Goal: Entertainment & Leisure: Browse casually

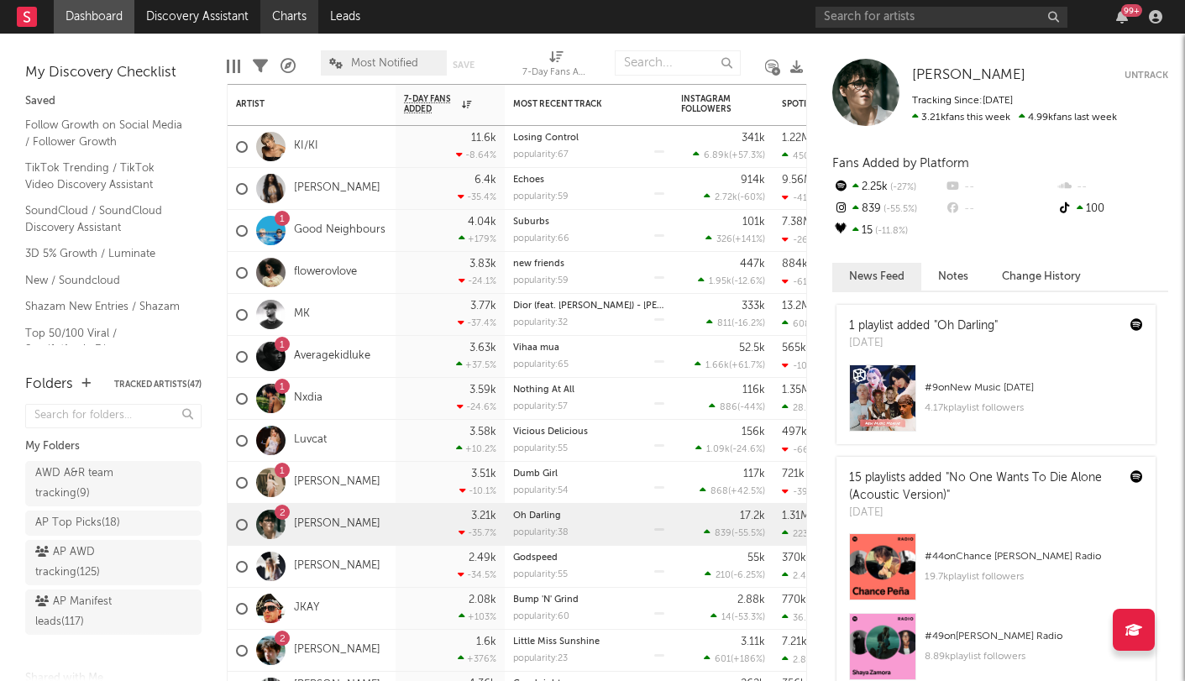
click at [286, 14] on link "Charts" at bounding box center [289, 17] width 58 height 34
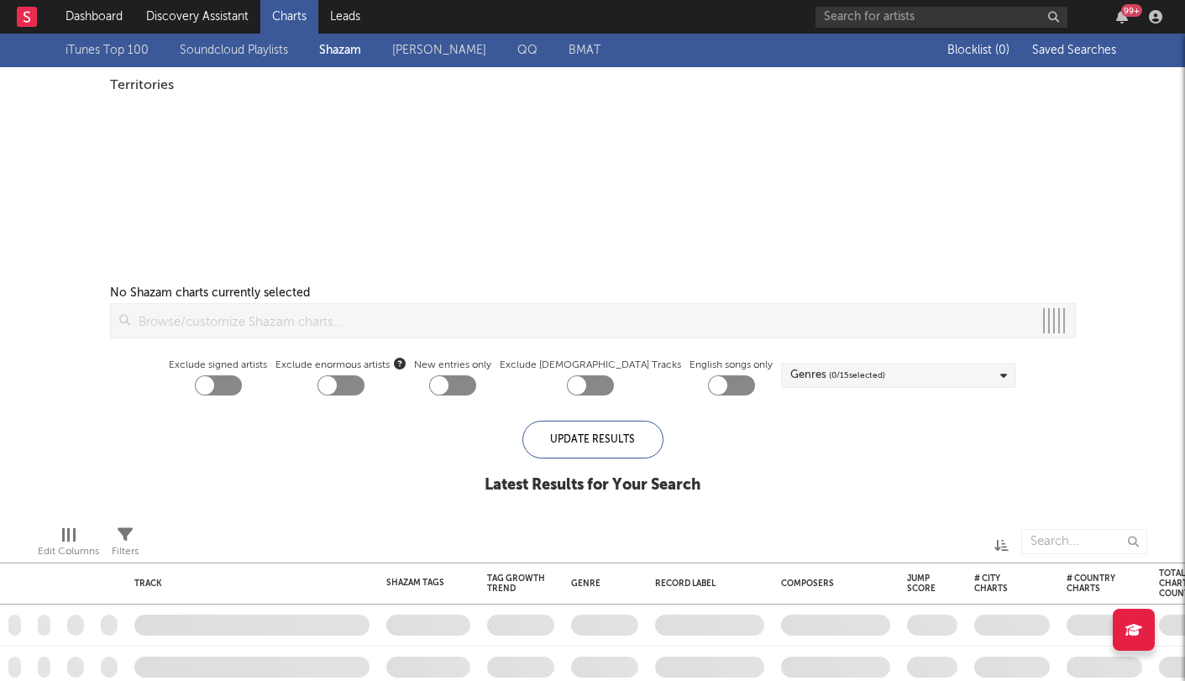
checkbox input "true"
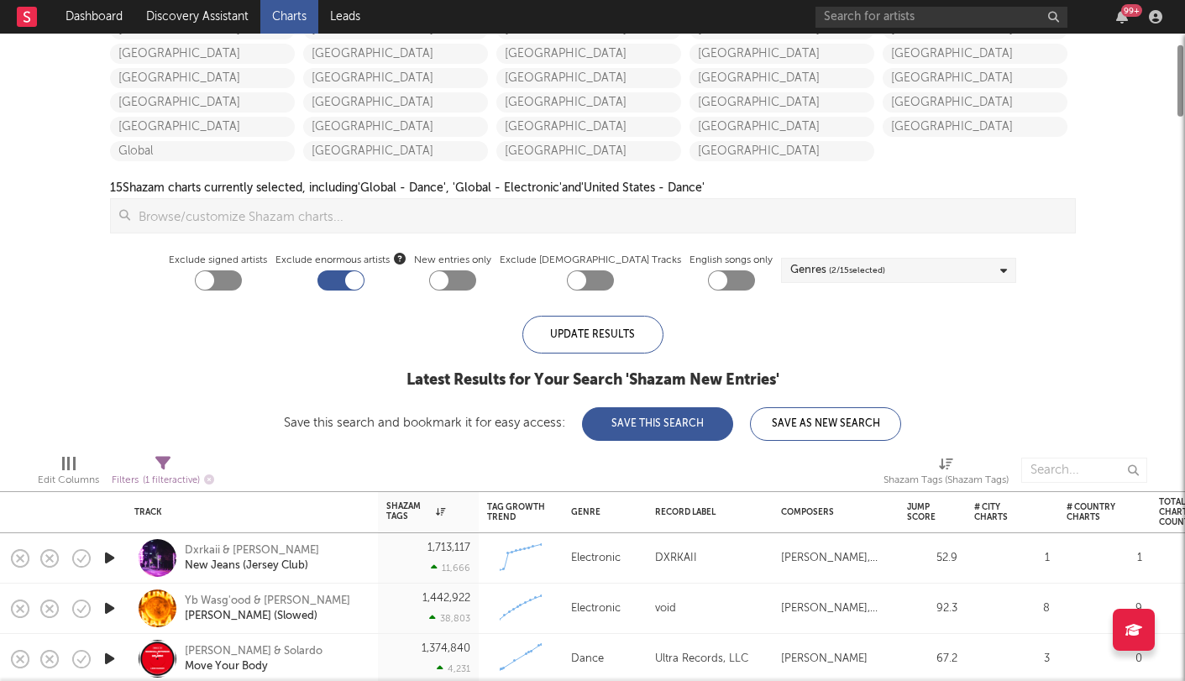
click at [830, 279] on span "( 2 / 15 selected)" at bounding box center [857, 270] width 56 height 20
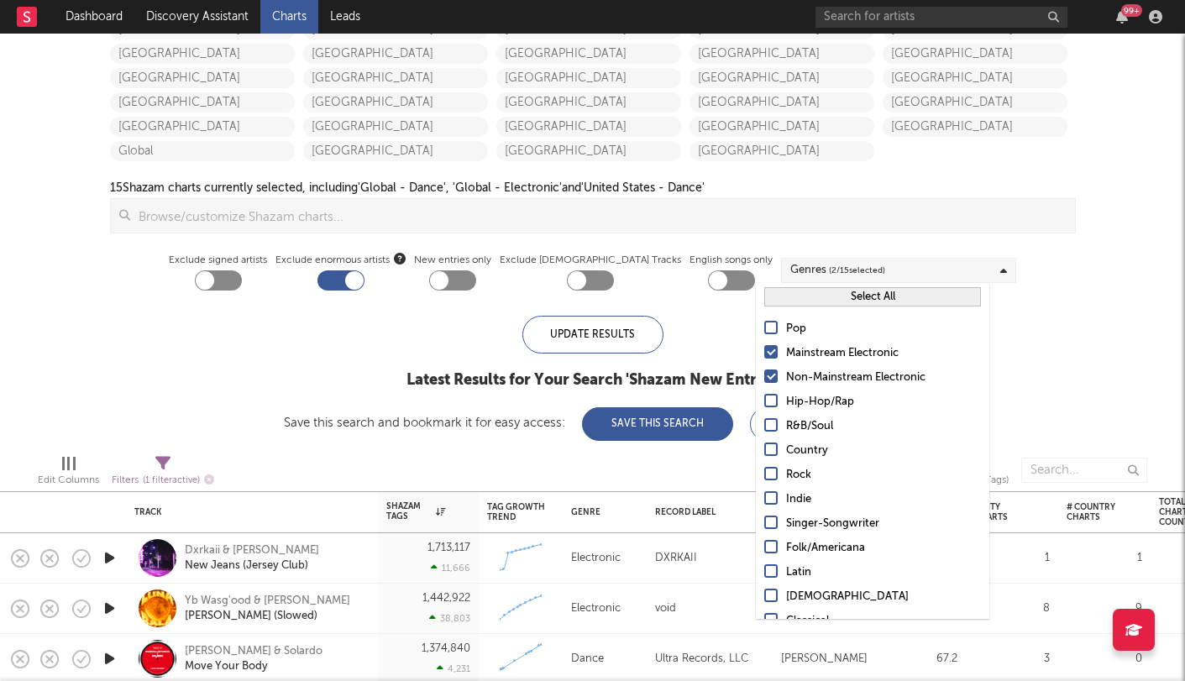
click at [811, 305] on button "Select All" at bounding box center [872, 296] width 217 height 19
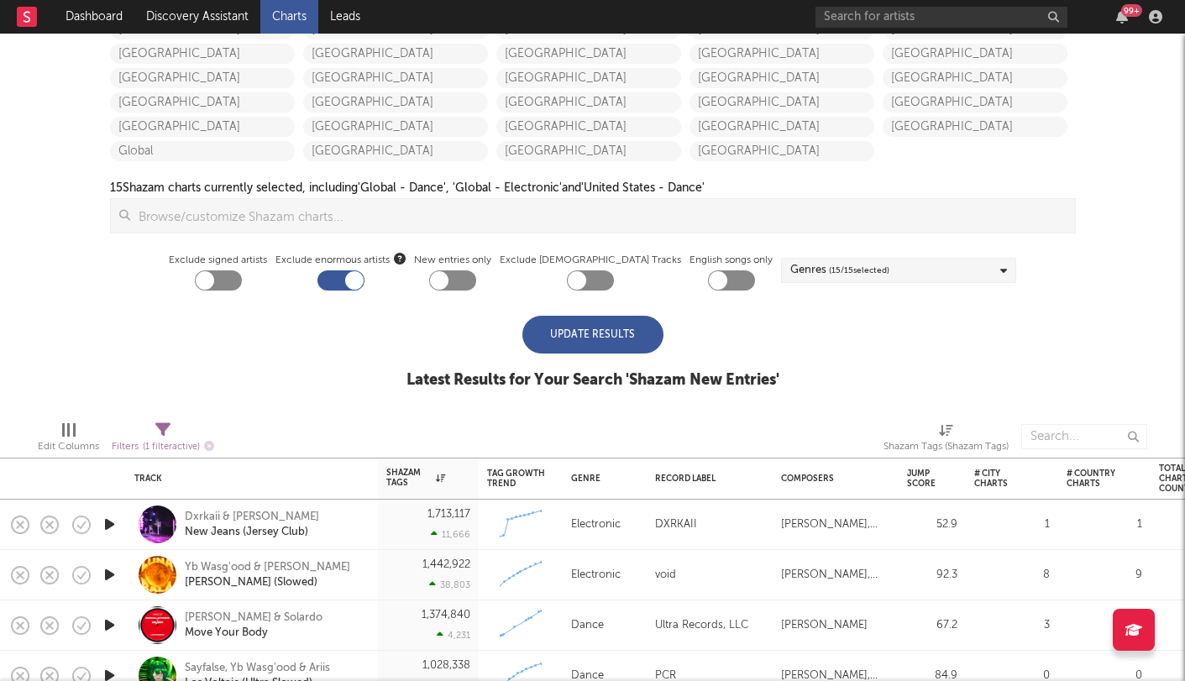
click at [580, 334] on div "Update Results" at bounding box center [592, 335] width 141 height 38
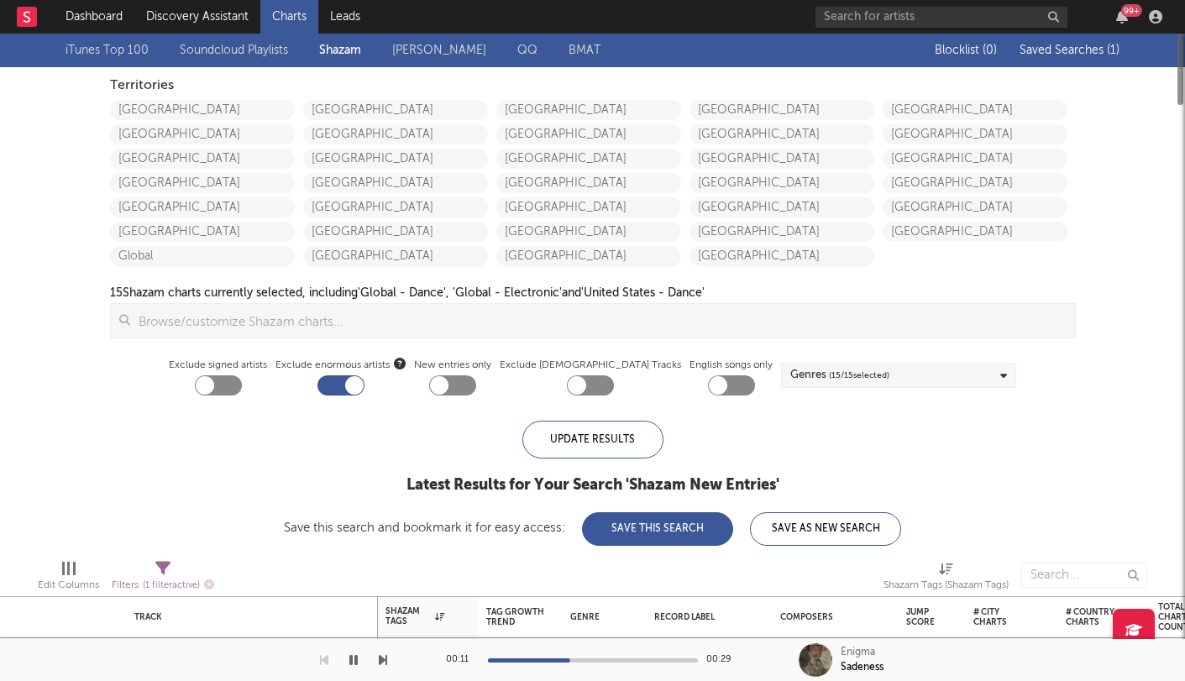
select select "inTheLast"
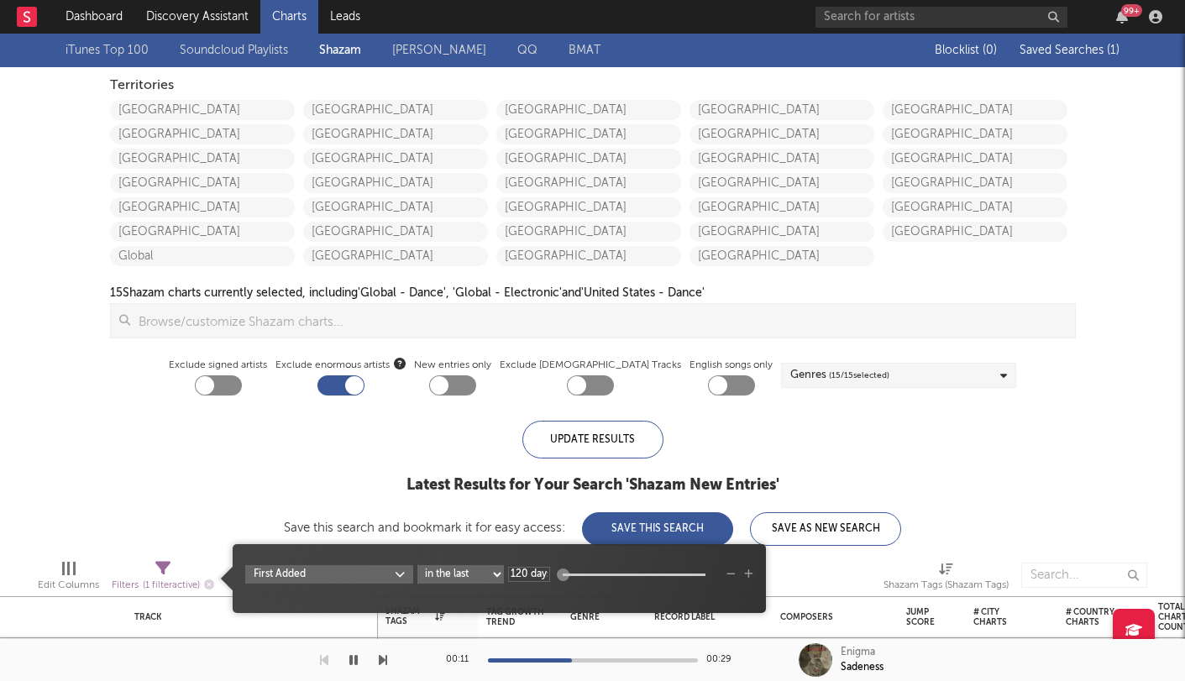
click at [164, 575] on div "Filters ( 1 filter active)" at bounding box center [163, 585] width 102 height 21
click at [215, 444] on div "iTunes Top 100 Soundcloud Playlists Shazam Warner Chappell QQ BMAT Blocklist ( …" at bounding box center [592, 290] width 1185 height 512
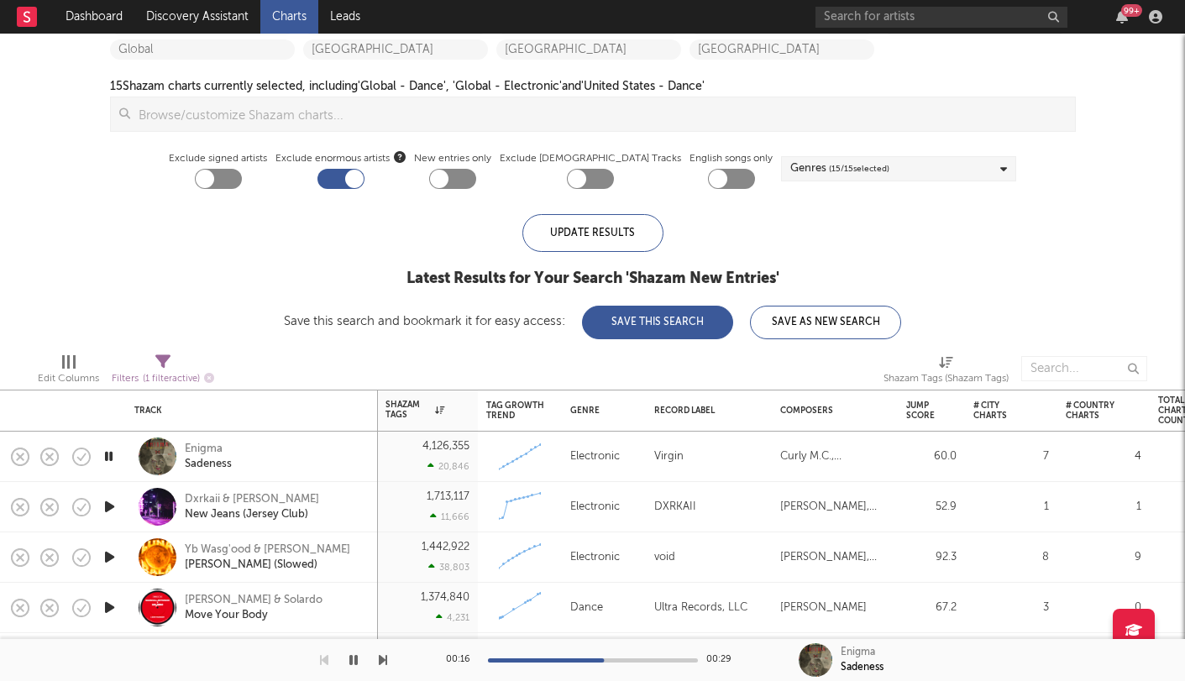
click at [242, 176] on div at bounding box center [218, 179] width 47 height 20
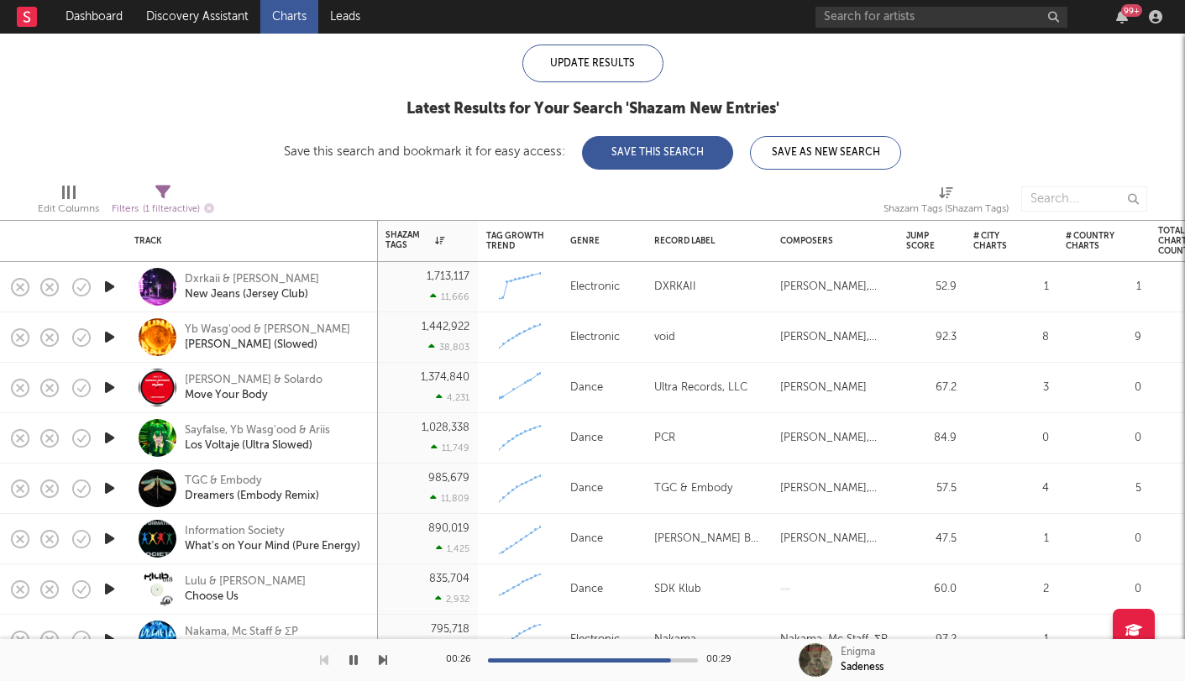
click at [195, 18] on input "checkbox" at bounding box center [194, 18] width 1 height 1
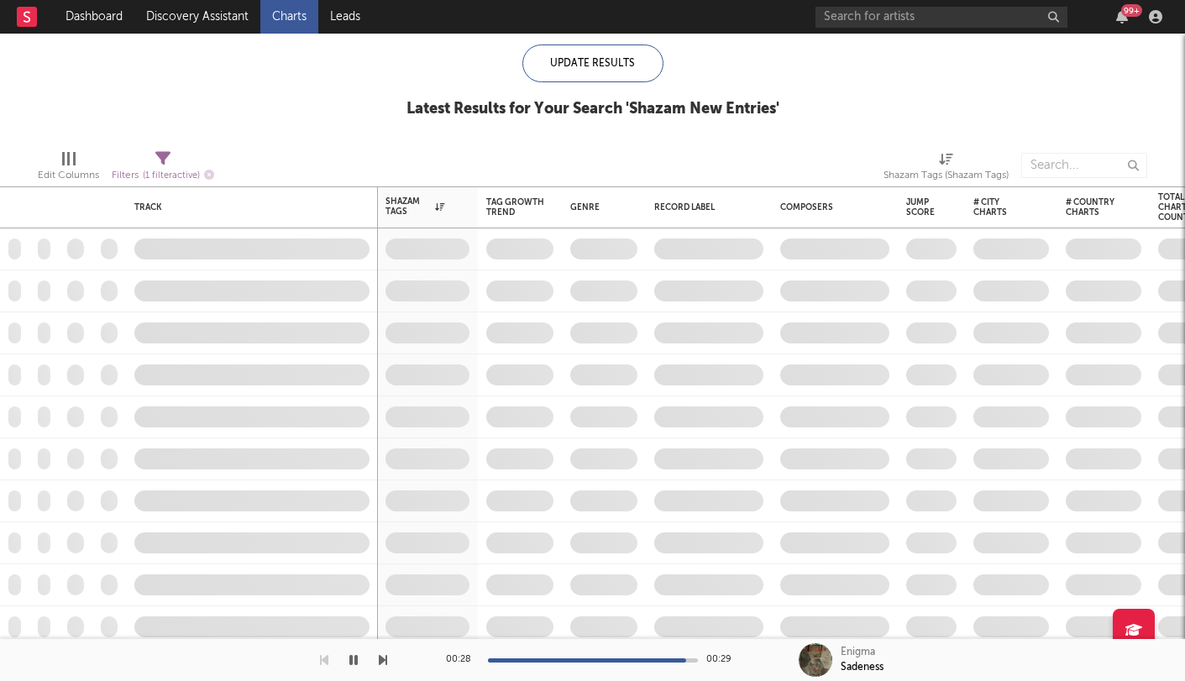
click at [361, 659] on button "button" at bounding box center [353, 660] width 17 height 42
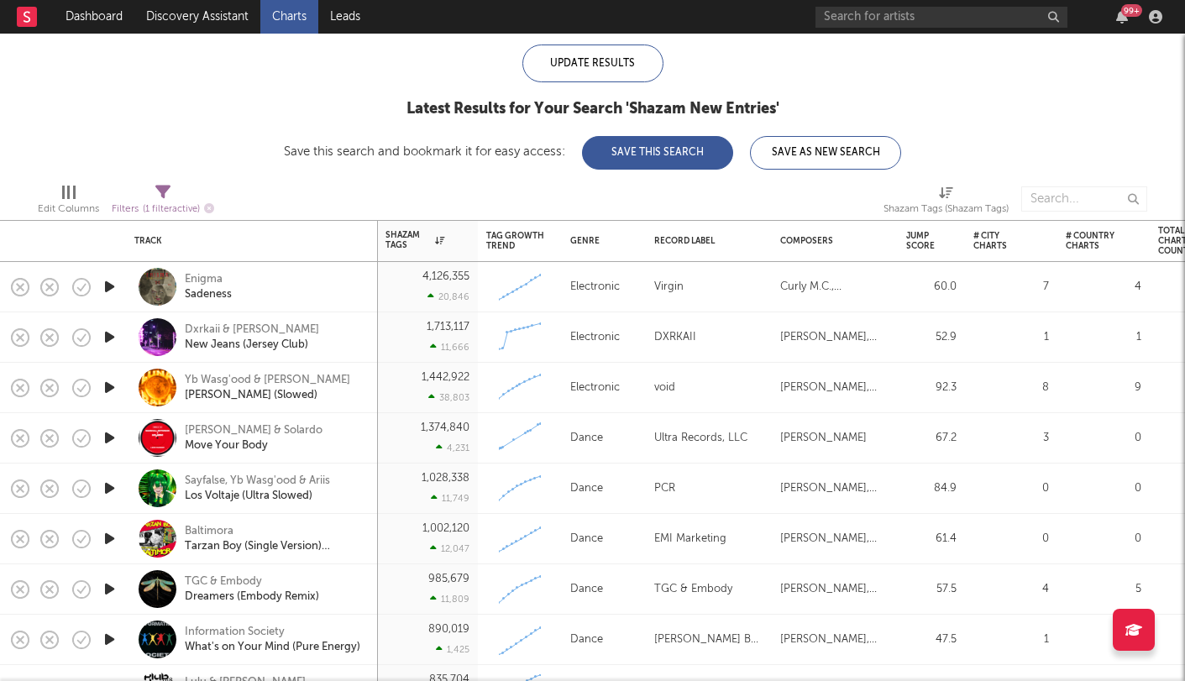
click at [195, 18] on input "checkbox" at bounding box center [194, 18] width 1 height 1
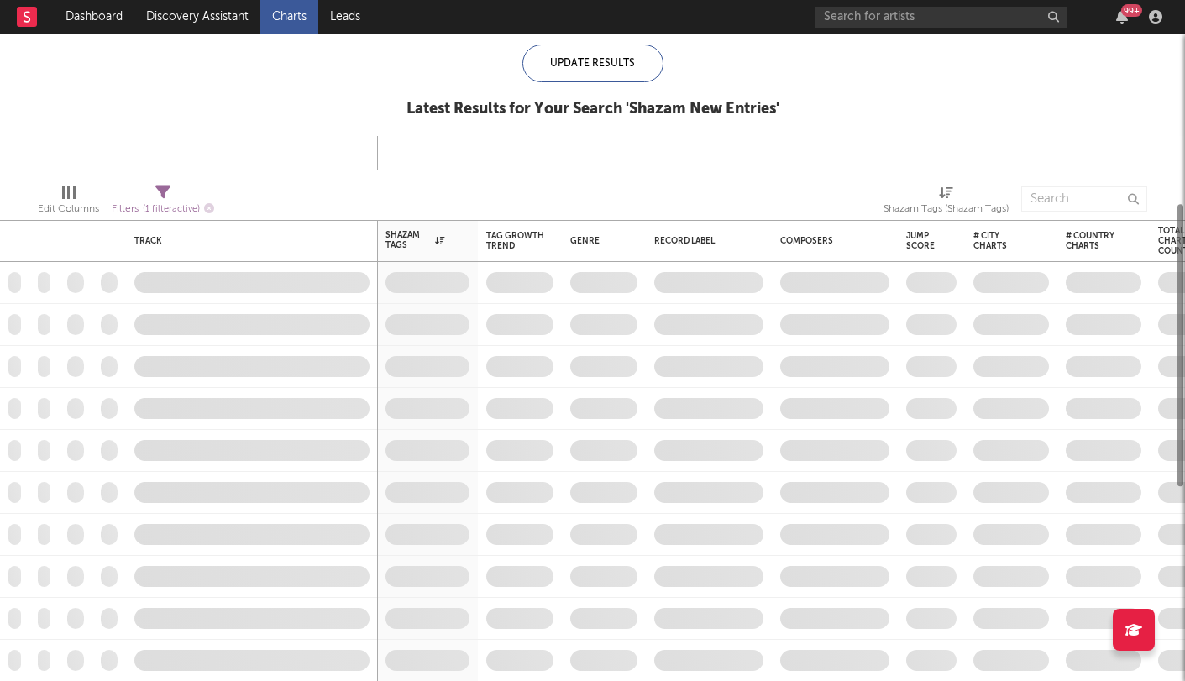
click at [195, 18] on input "checkbox" at bounding box center [194, 18] width 1 height 1
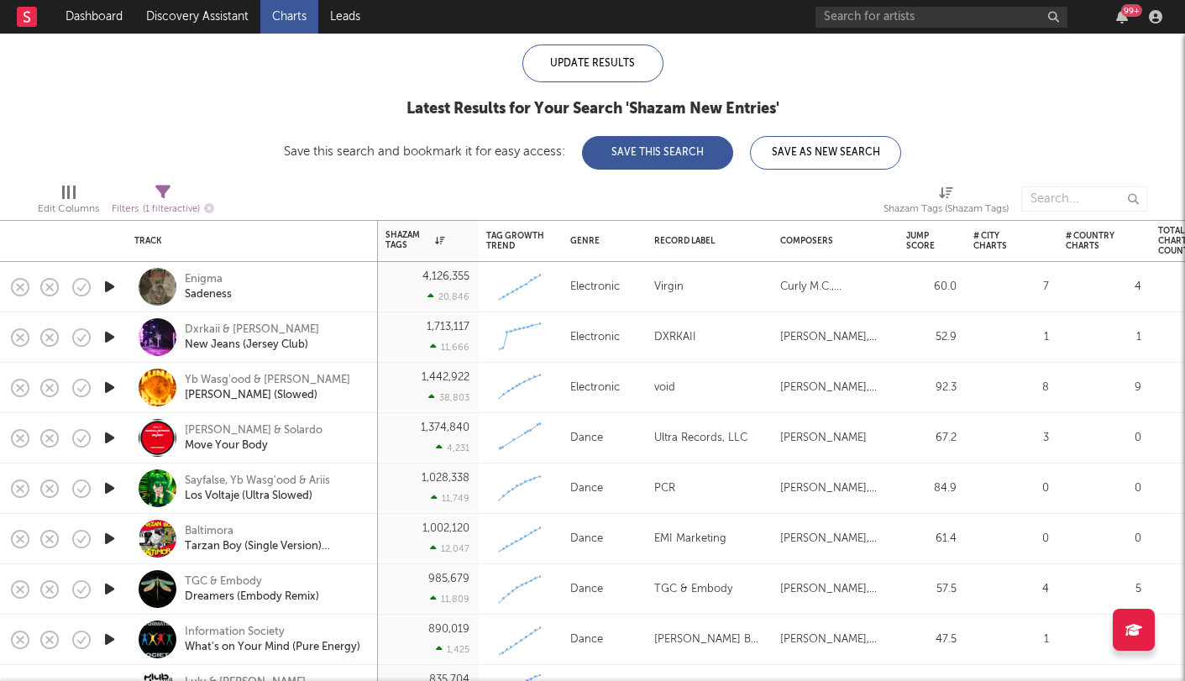
click at [195, 18] on input "checkbox" at bounding box center [194, 18] width 1 height 1
checkbox input "true"
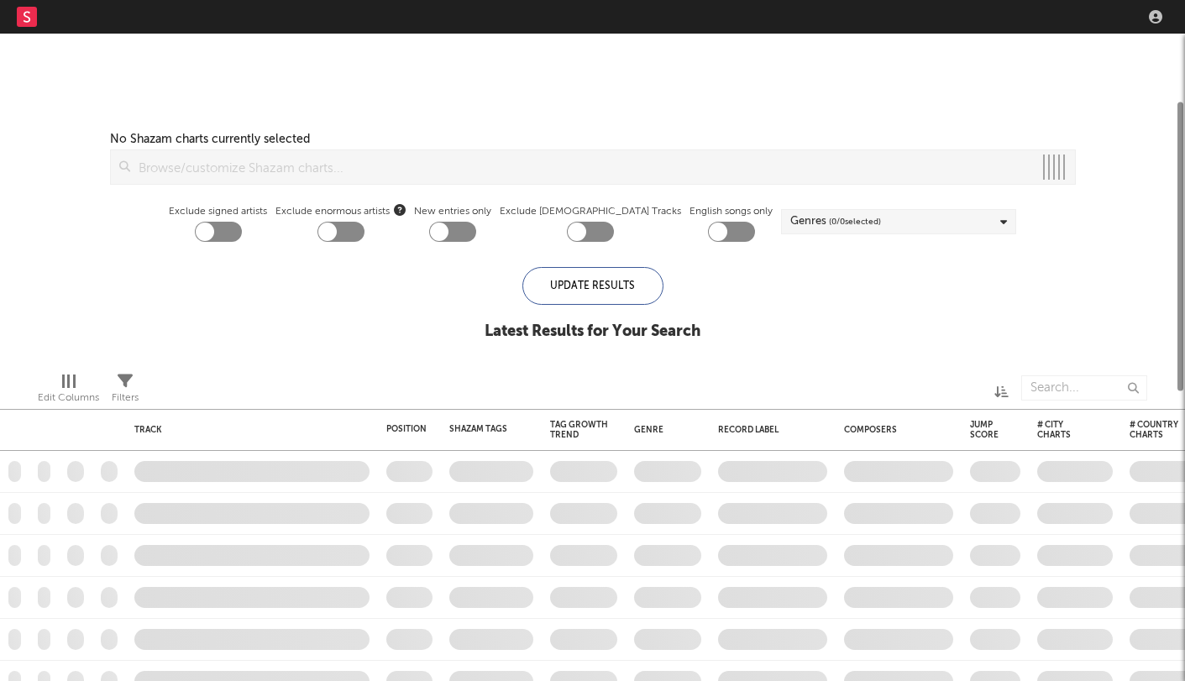
checkbox input "true"
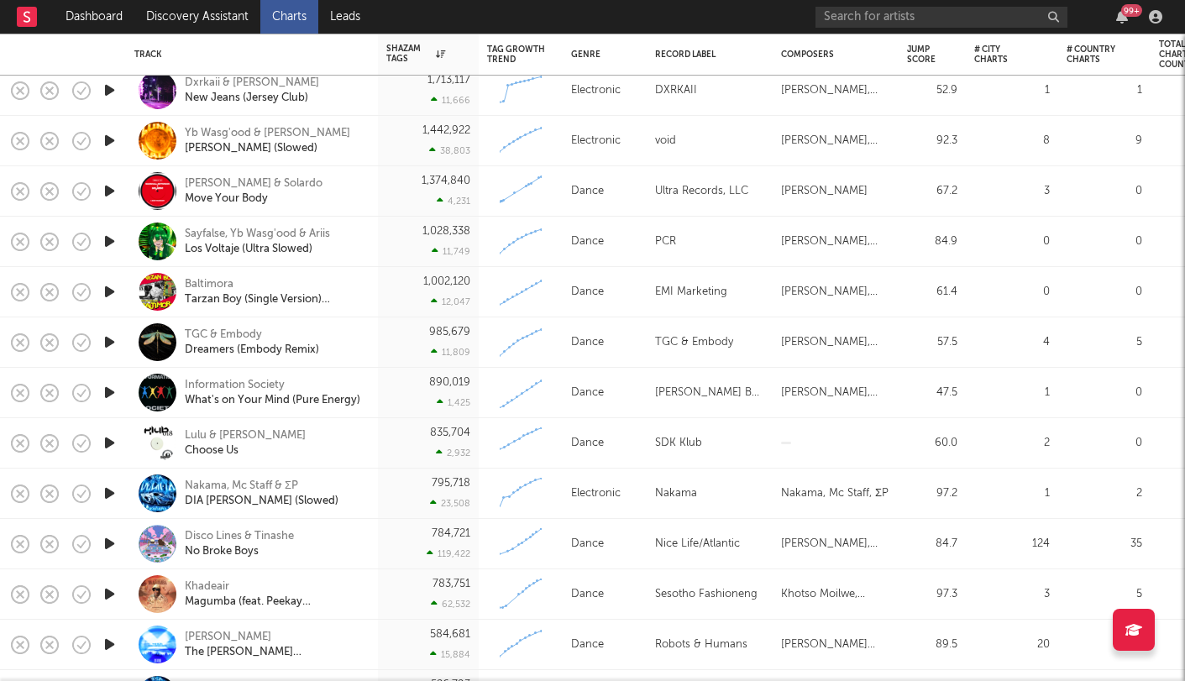
click at [111, 399] on icon "button" at bounding box center [110, 392] width 18 height 21
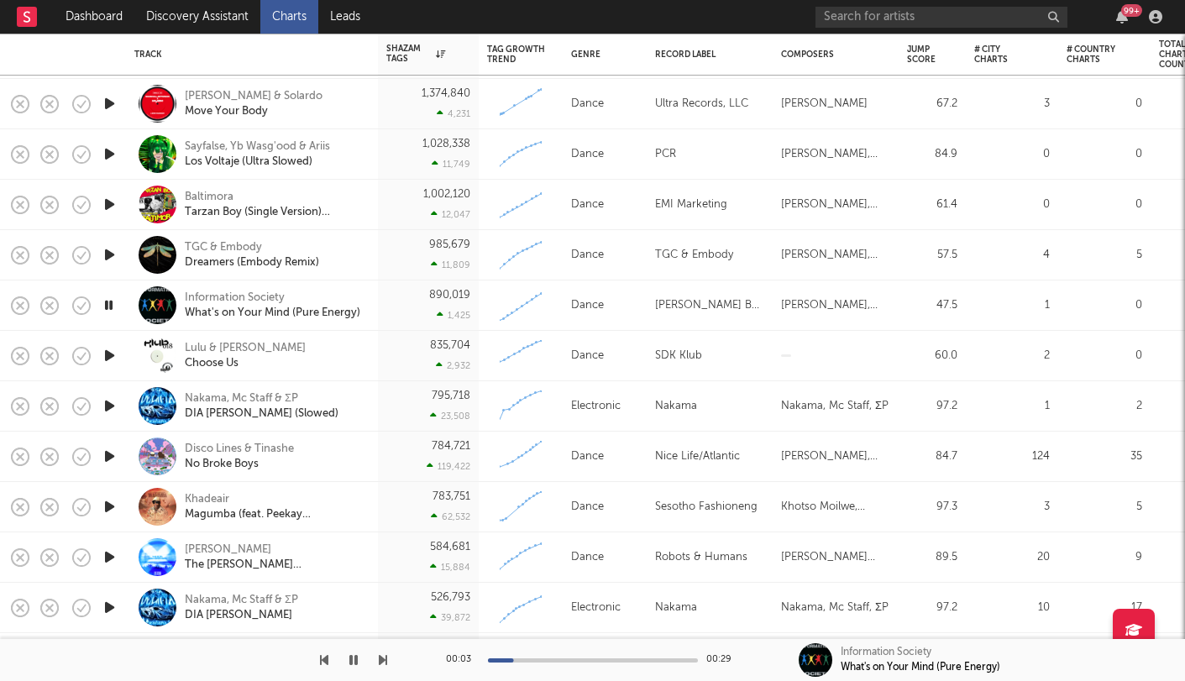
click at [102, 356] on icon "button" at bounding box center [110, 355] width 18 height 21
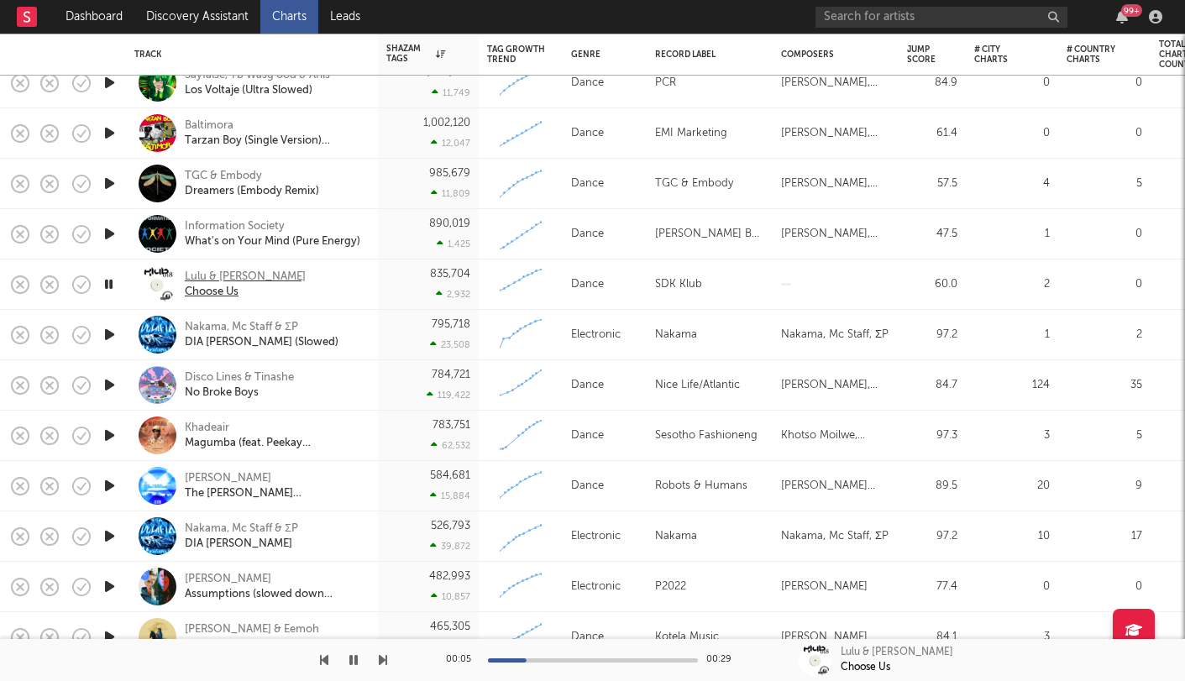
click at [221, 274] on div "Lulu & [PERSON_NAME]" at bounding box center [245, 277] width 121 height 15
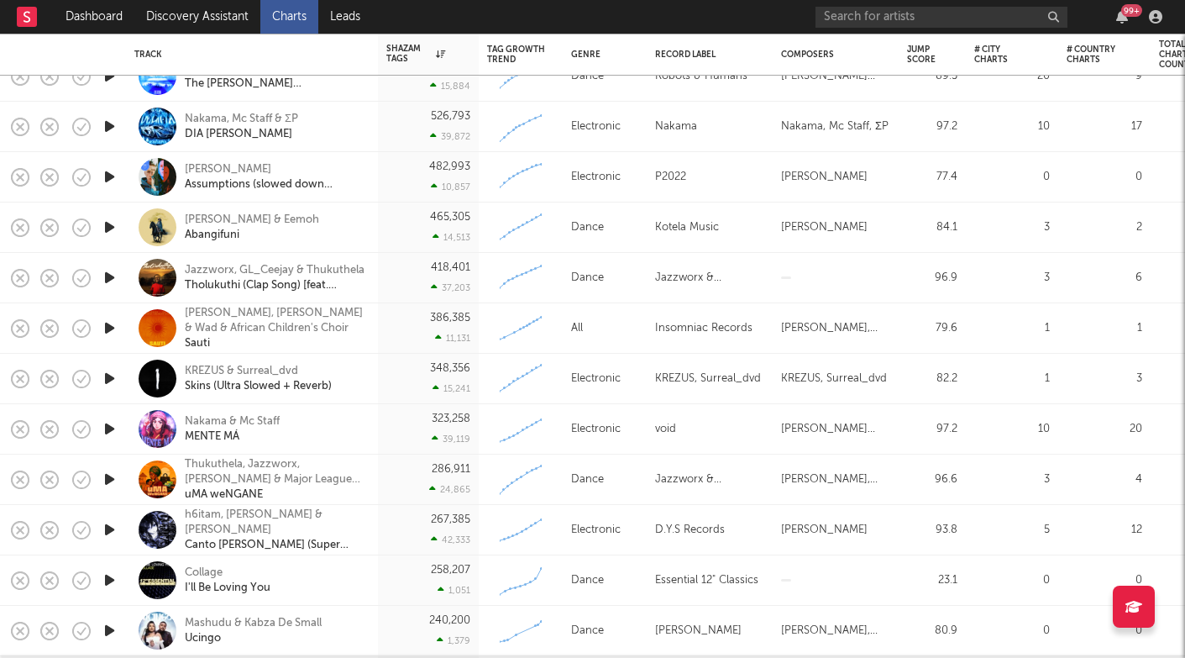
click at [111, 276] on icon "button" at bounding box center [110, 277] width 18 height 21
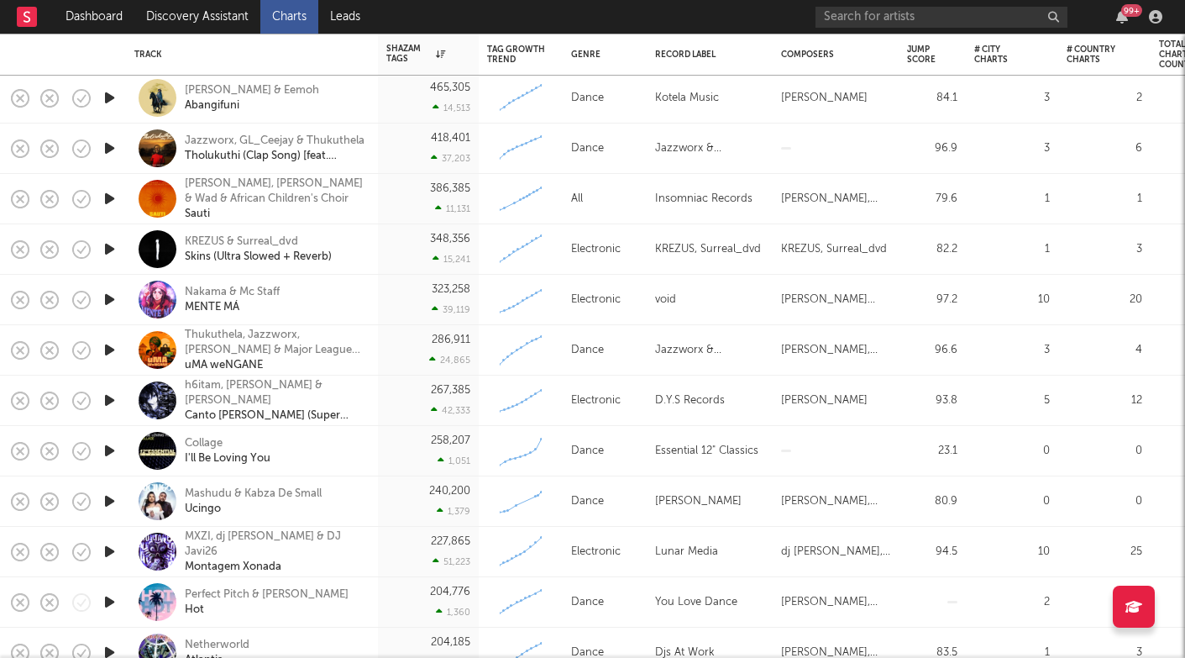
click at [111, 252] on icon "button" at bounding box center [110, 249] width 18 height 21
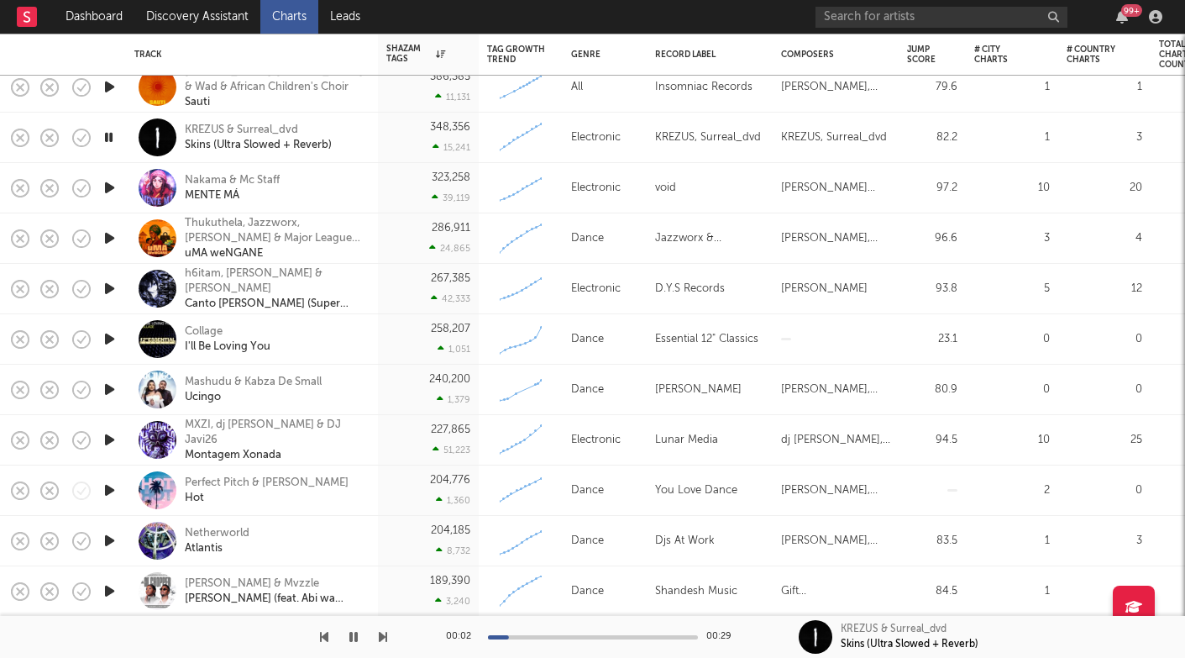
click at [108, 336] on icon "button" at bounding box center [110, 338] width 18 height 21
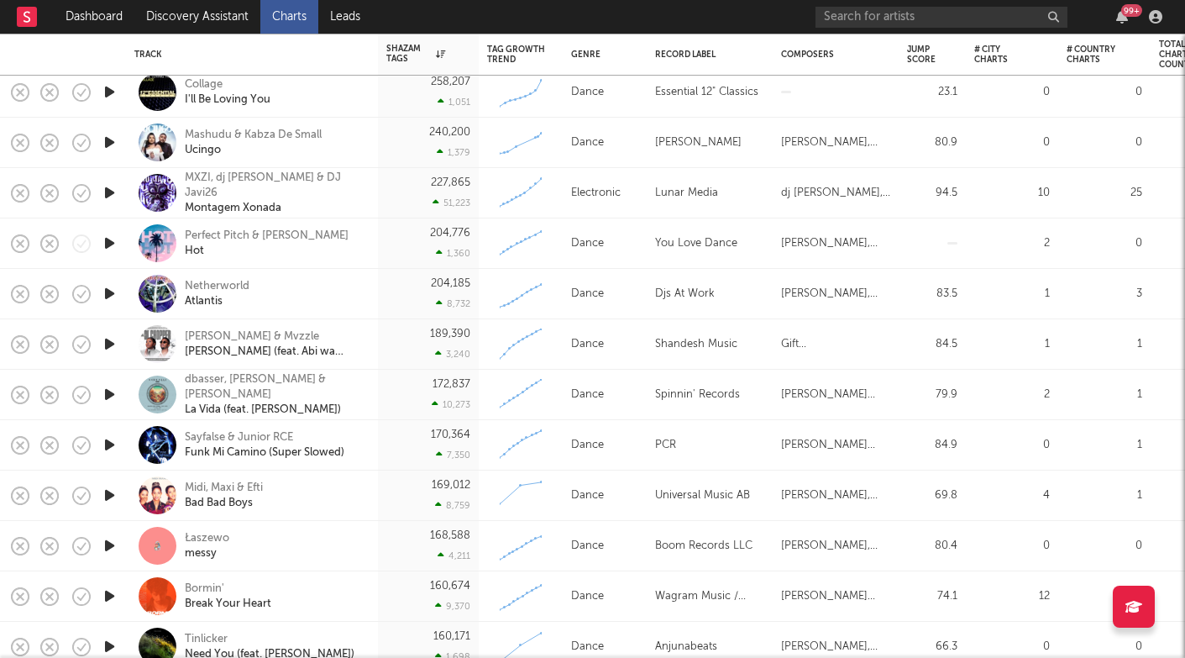
click at [112, 344] on icon "button" at bounding box center [110, 343] width 18 height 21
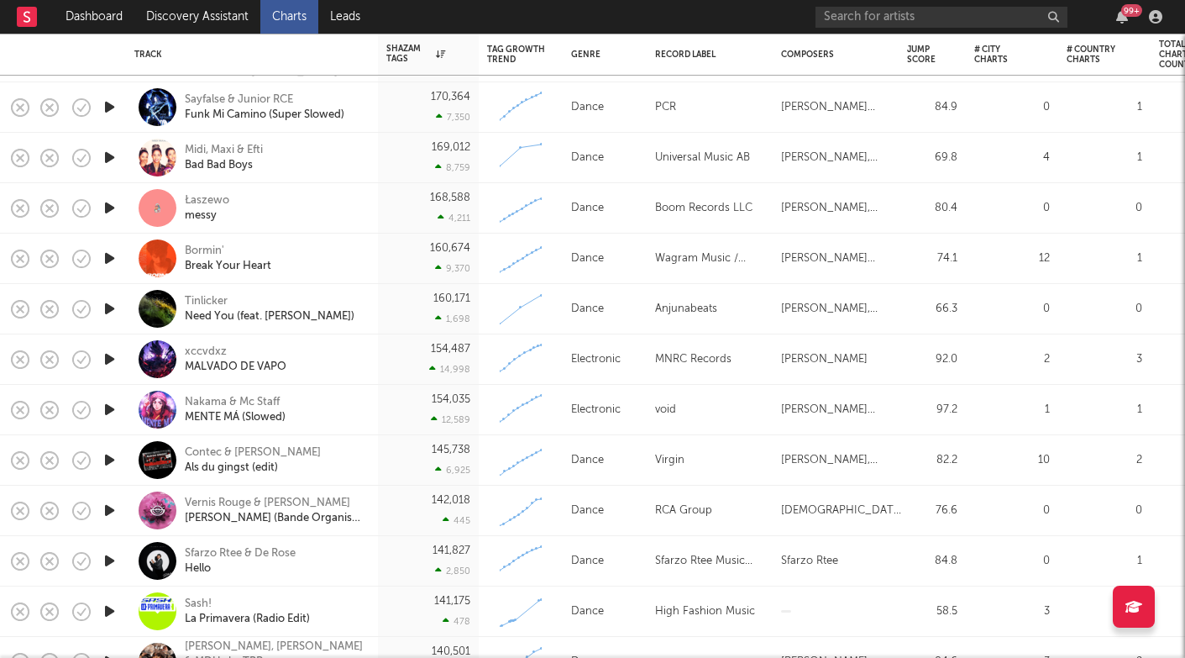
click at [110, 412] on icon "button" at bounding box center [110, 409] width 18 height 21
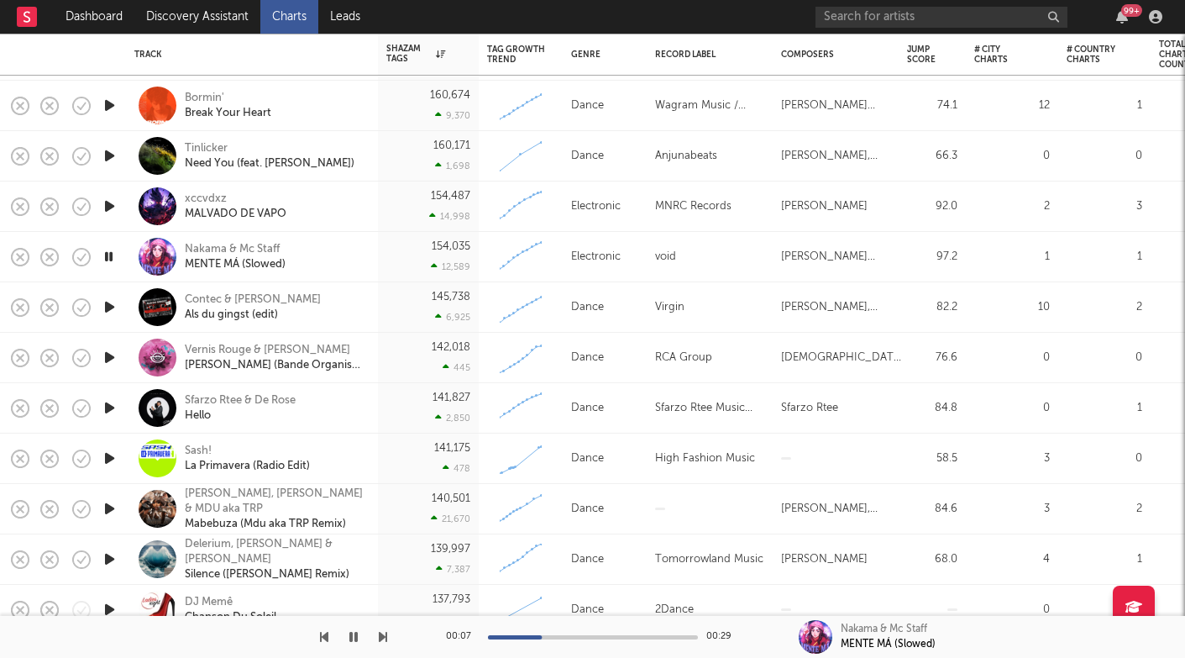
click at [110, 412] on icon "button" at bounding box center [110, 407] width 18 height 21
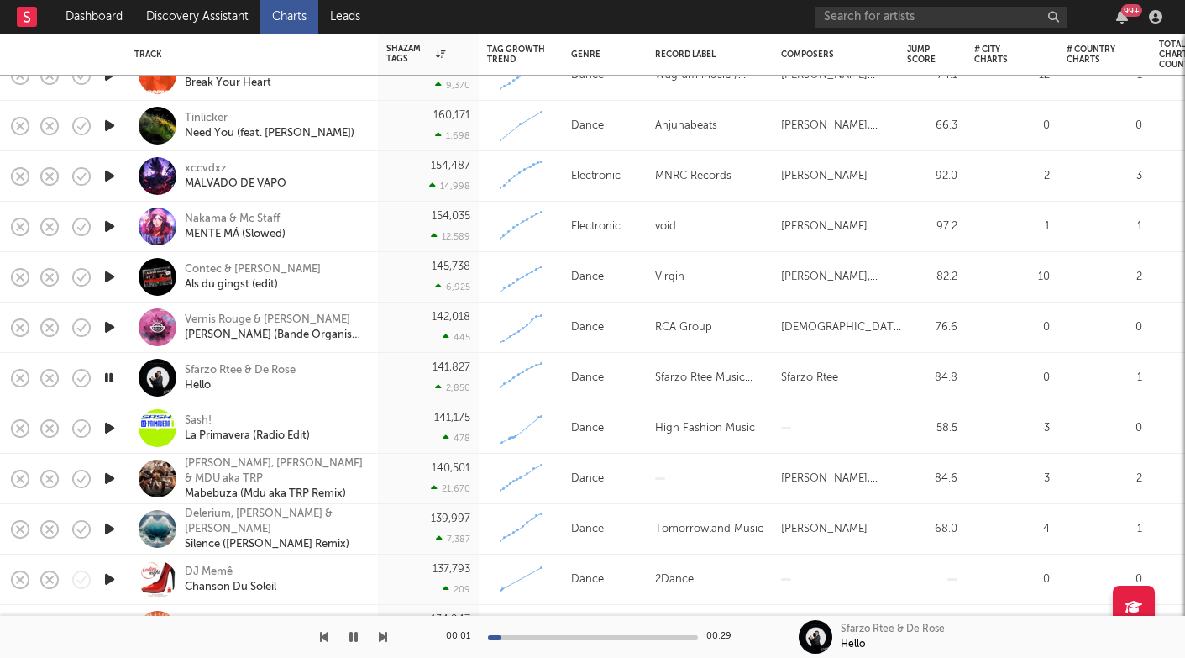
click at [554, 637] on div at bounding box center [593, 637] width 210 height 4
click at [264, 378] on div "Hello" at bounding box center [240, 385] width 111 height 15
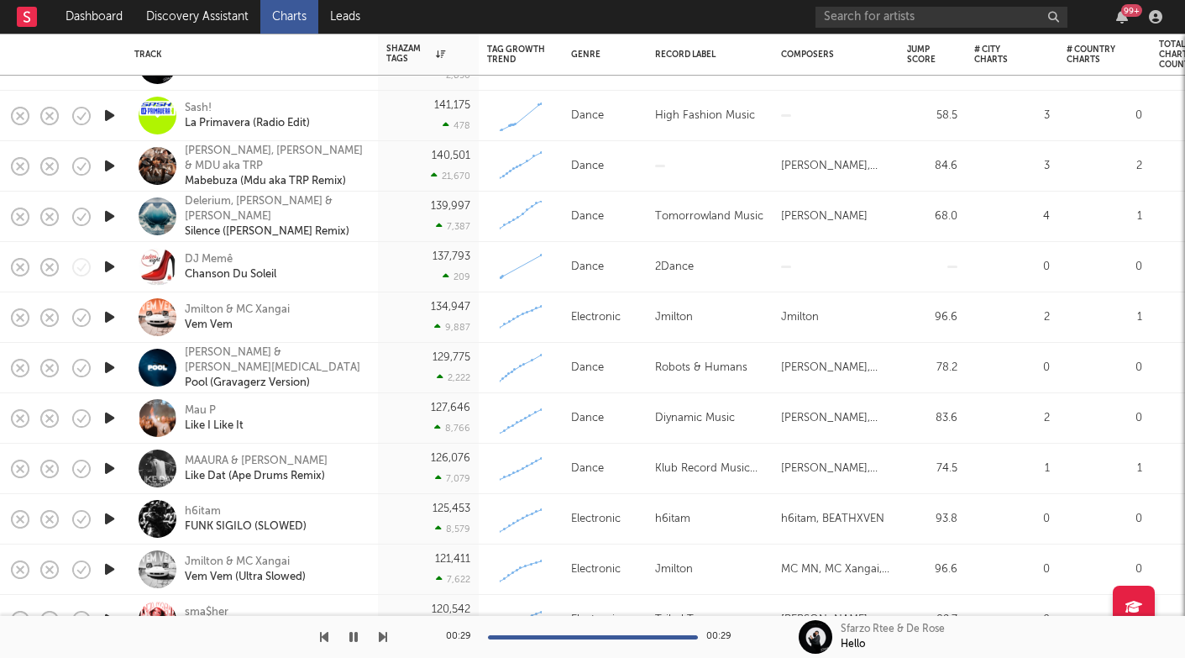
click at [385, 635] on icon "button" at bounding box center [383, 636] width 8 height 13
click at [384, 634] on icon "button" at bounding box center [383, 636] width 8 height 13
click at [382, 633] on icon "button" at bounding box center [383, 636] width 8 height 13
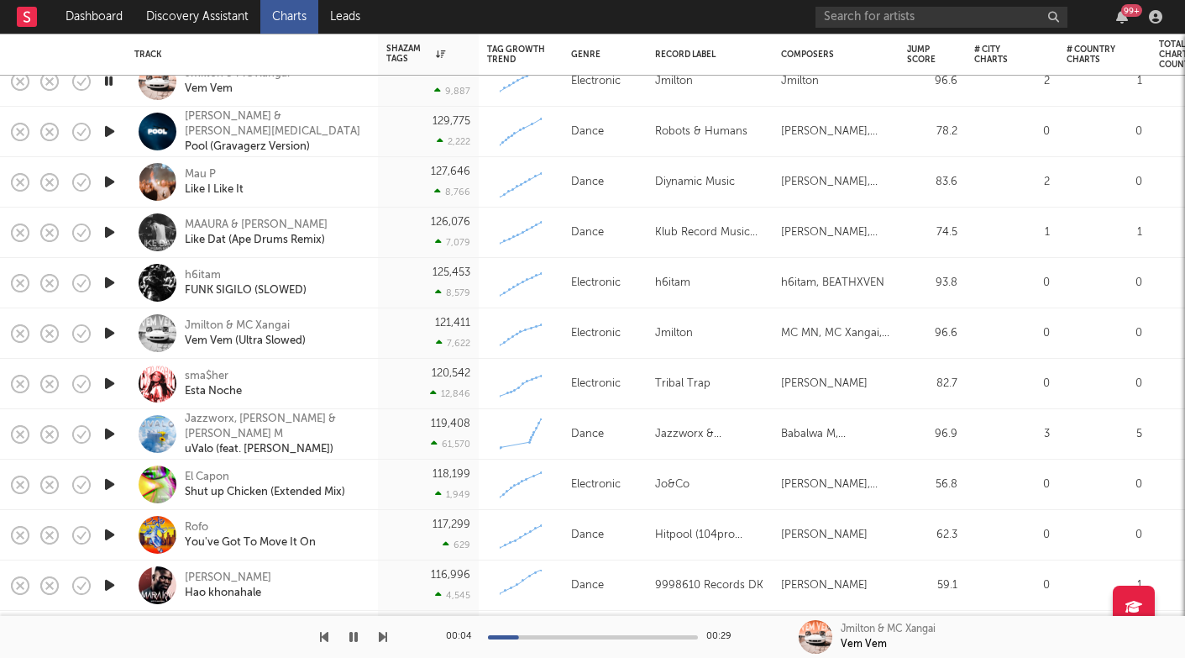
click at [106, 285] on icon "button" at bounding box center [110, 282] width 18 height 21
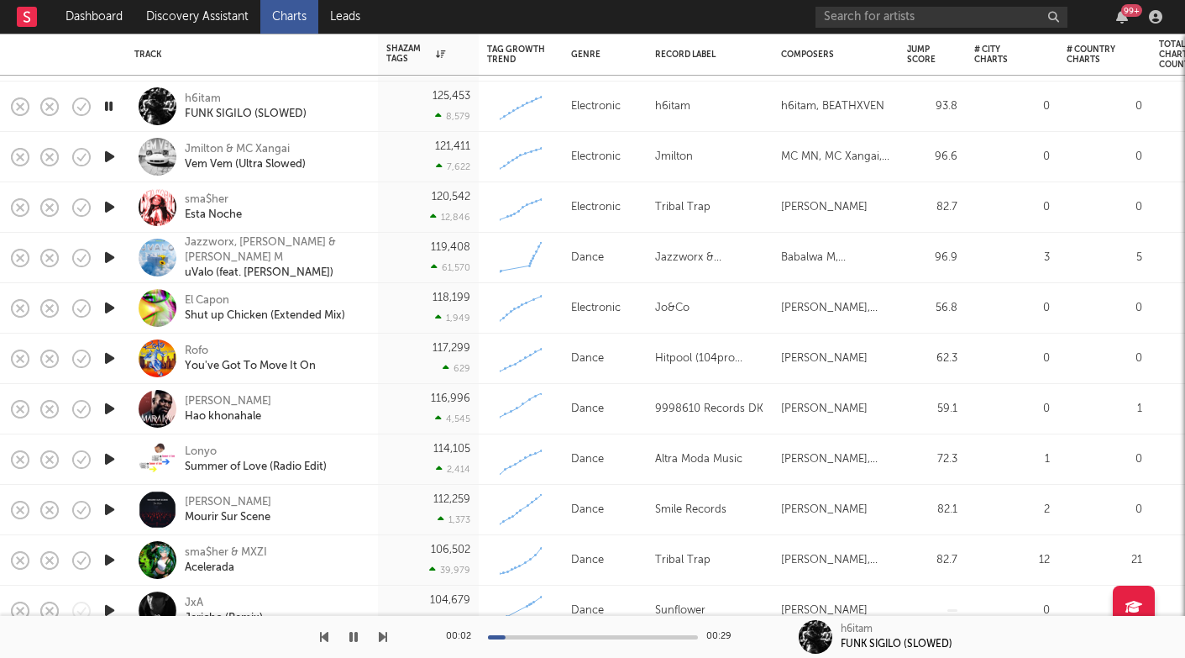
click at [106, 315] on icon "button" at bounding box center [110, 307] width 18 height 21
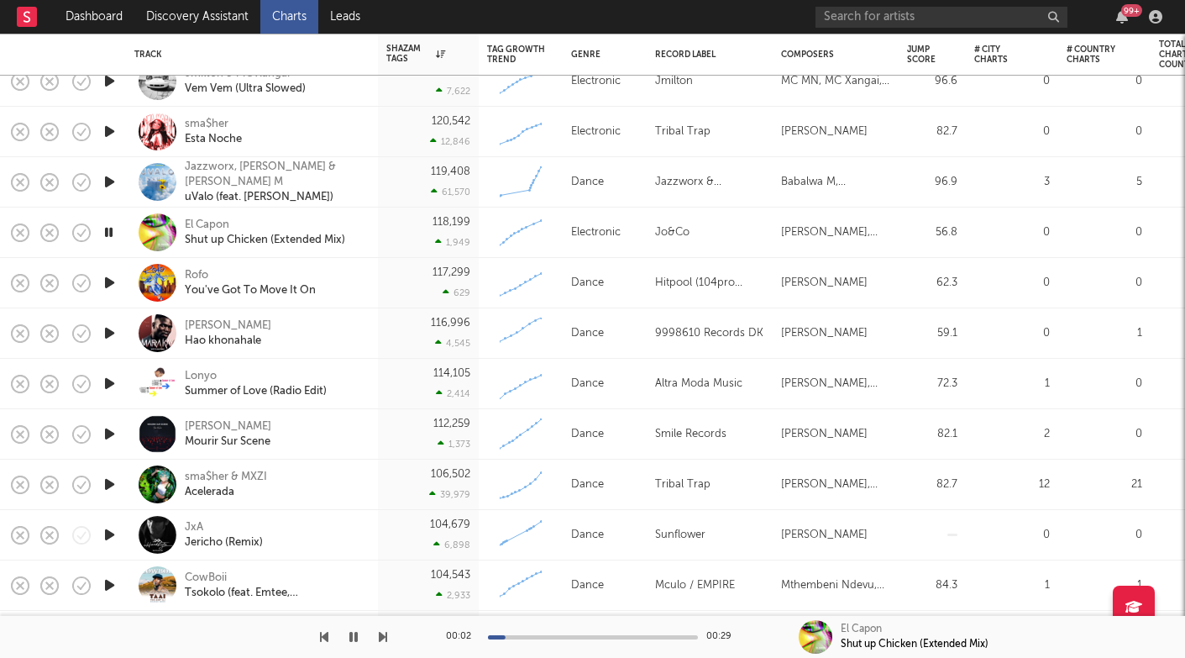
click at [105, 332] on icon "button" at bounding box center [110, 333] width 18 height 21
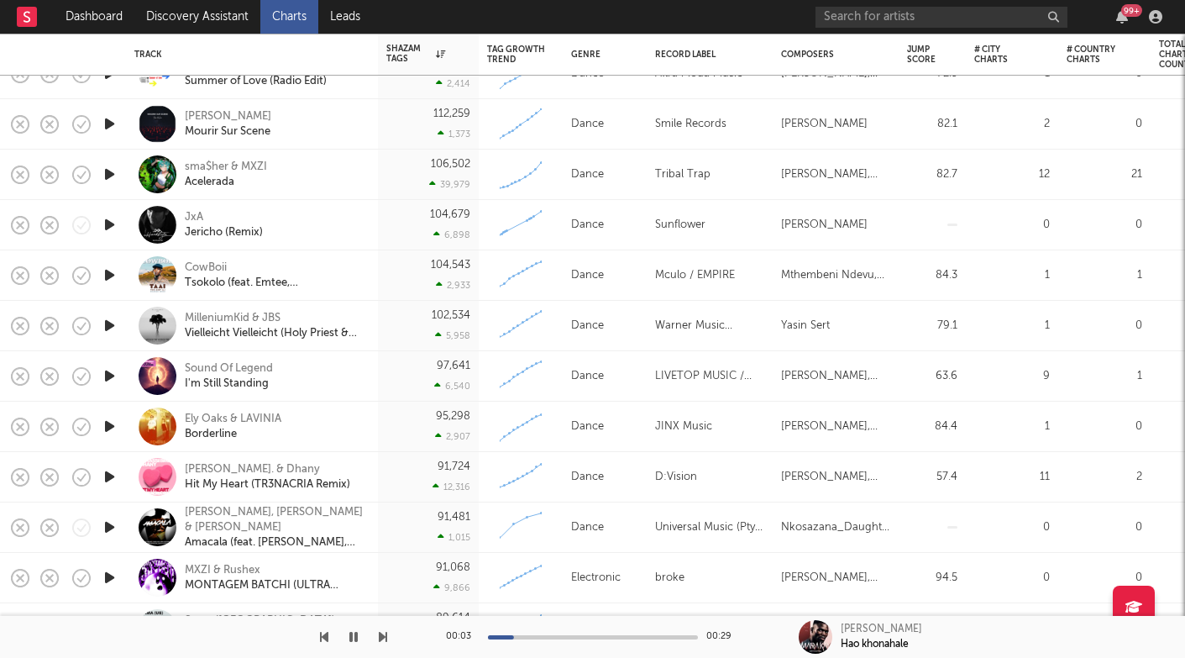
click at [106, 378] on icon "button" at bounding box center [110, 375] width 18 height 21
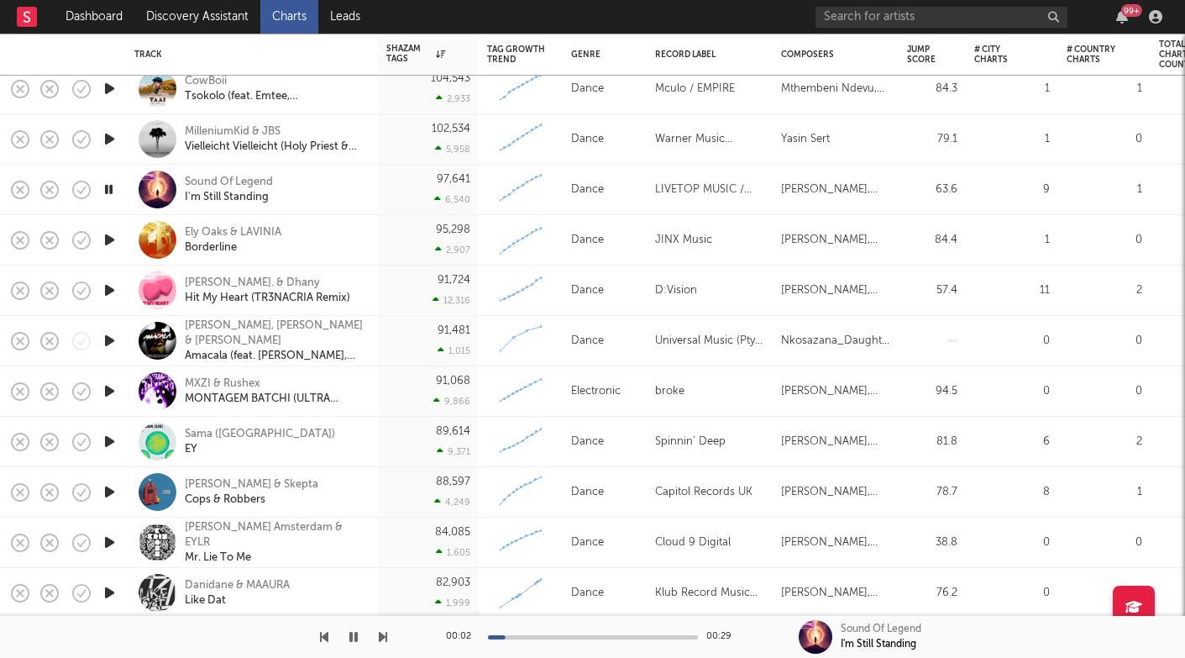
click at [108, 290] on icon "button" at bounding box center [110, 290] width 18 height 21
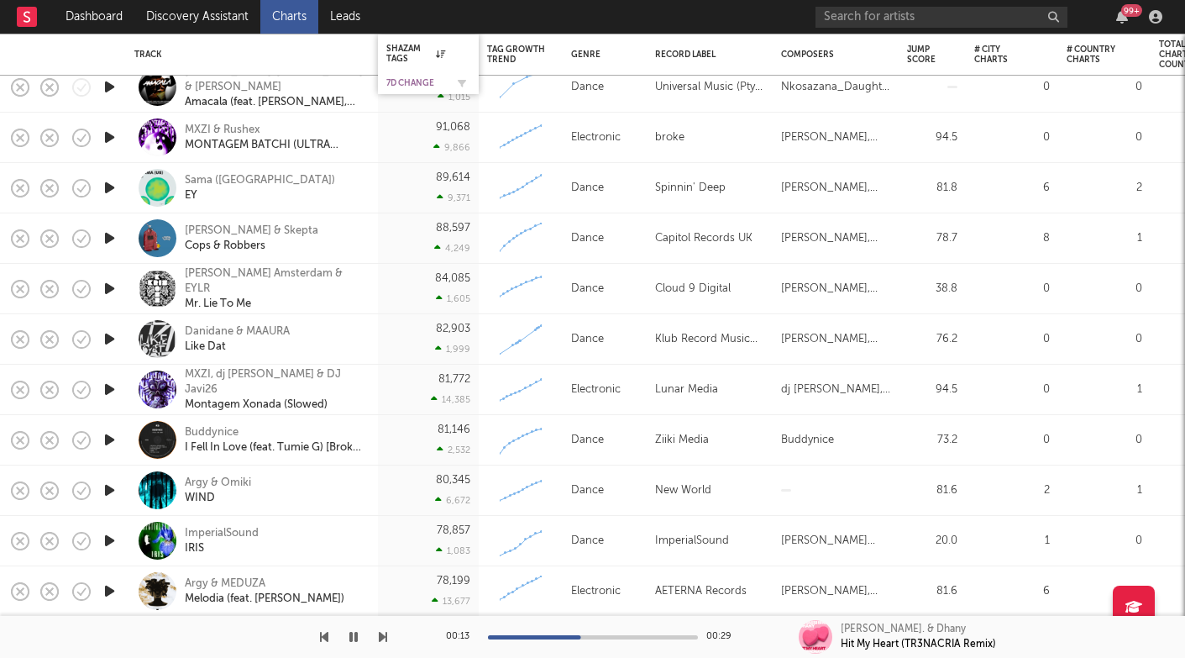
click at [428, 82] on div "7D Change" at bounding box center [415, 83] width 59 height 10
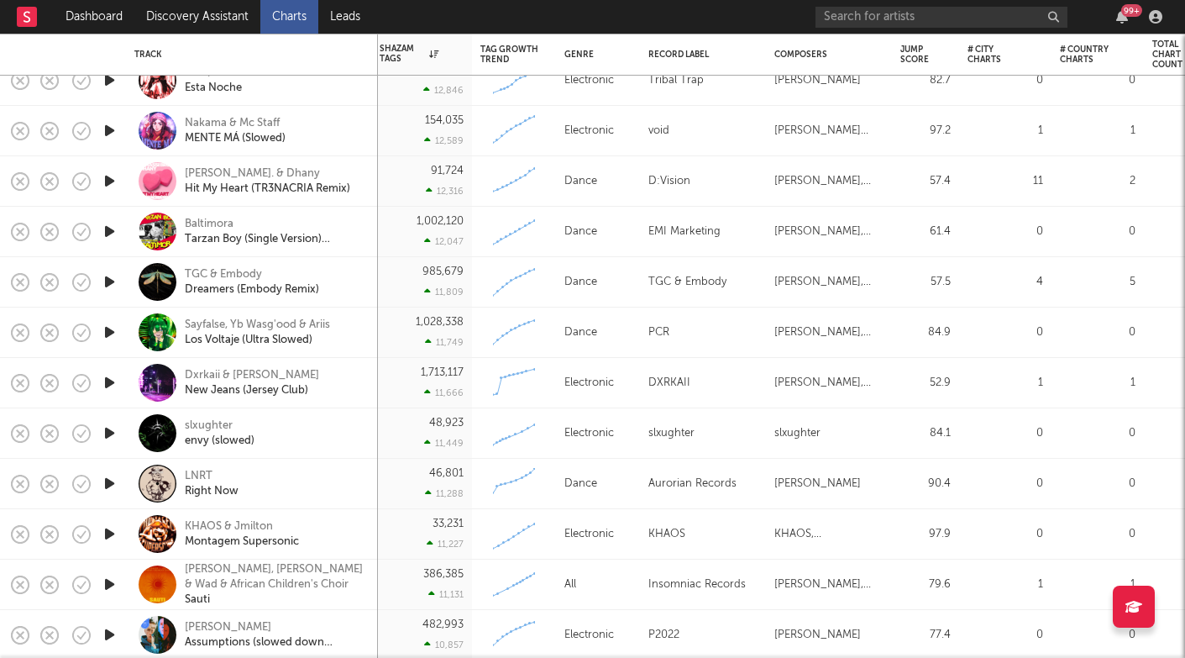
click at [110, 428] on icon "button" at bounding box center [110, 433] width 18 height 21
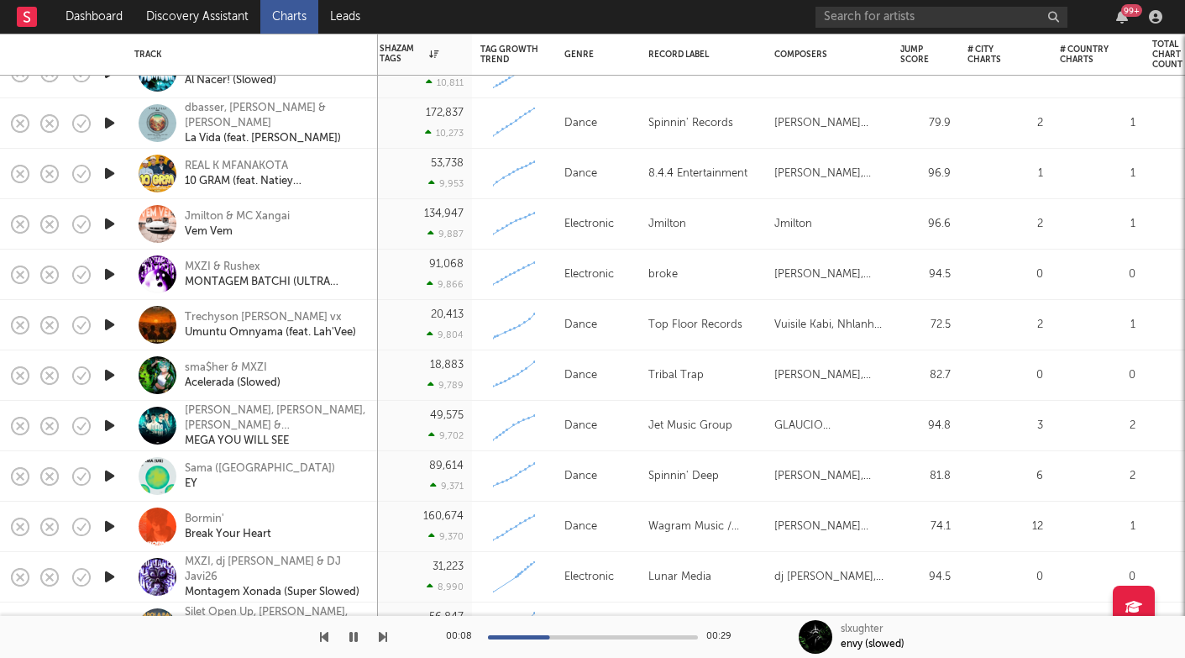
click at [106, 473] on icon "button" at bounding box center [110, 475] width 18 height 21
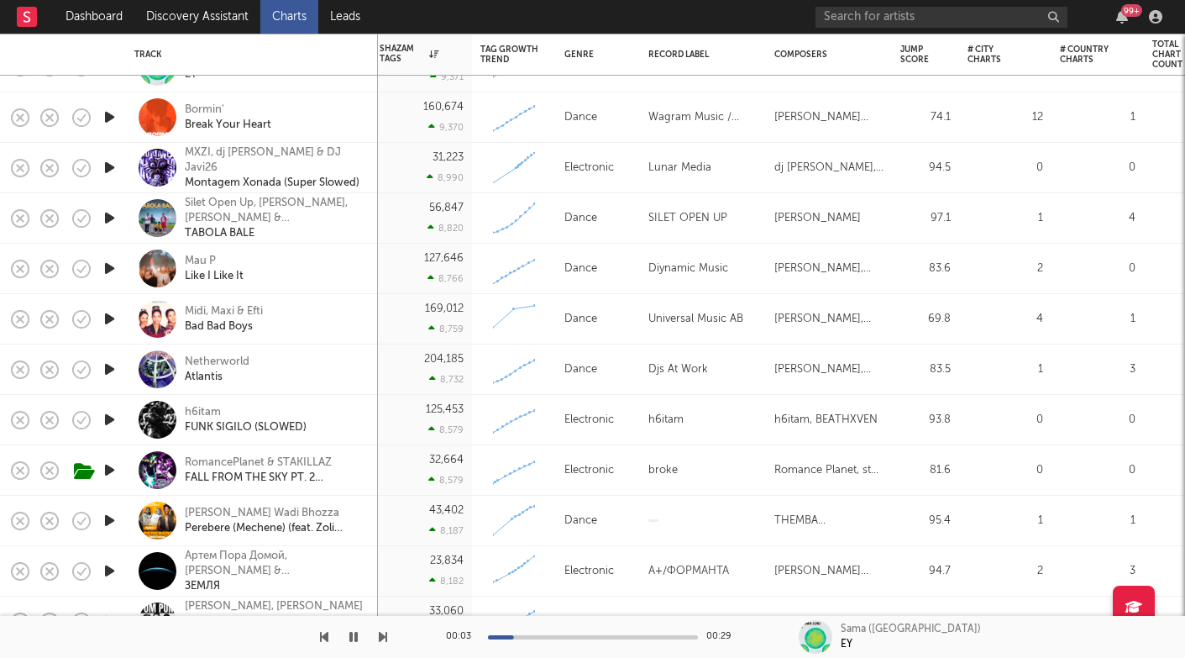
click at [106, 465] on icon "button" at bounding box center [110, 469] width 18 height 21
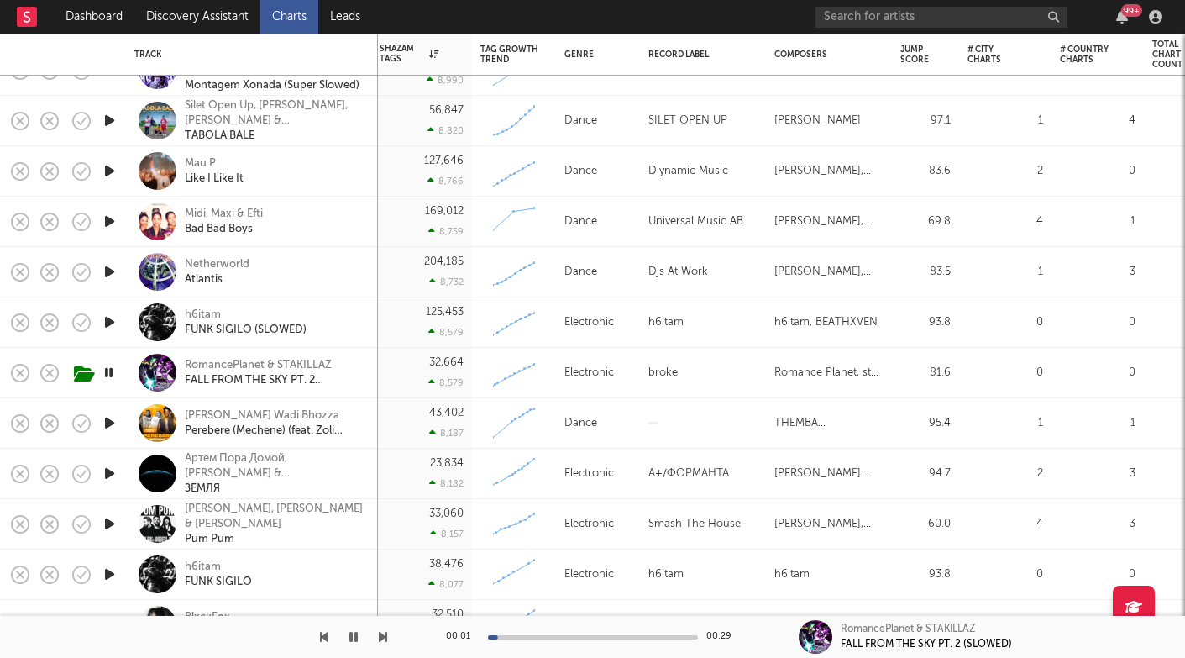
click at [109, 473] on icon "button" at bounding box center [110, 473] width 18 height 21
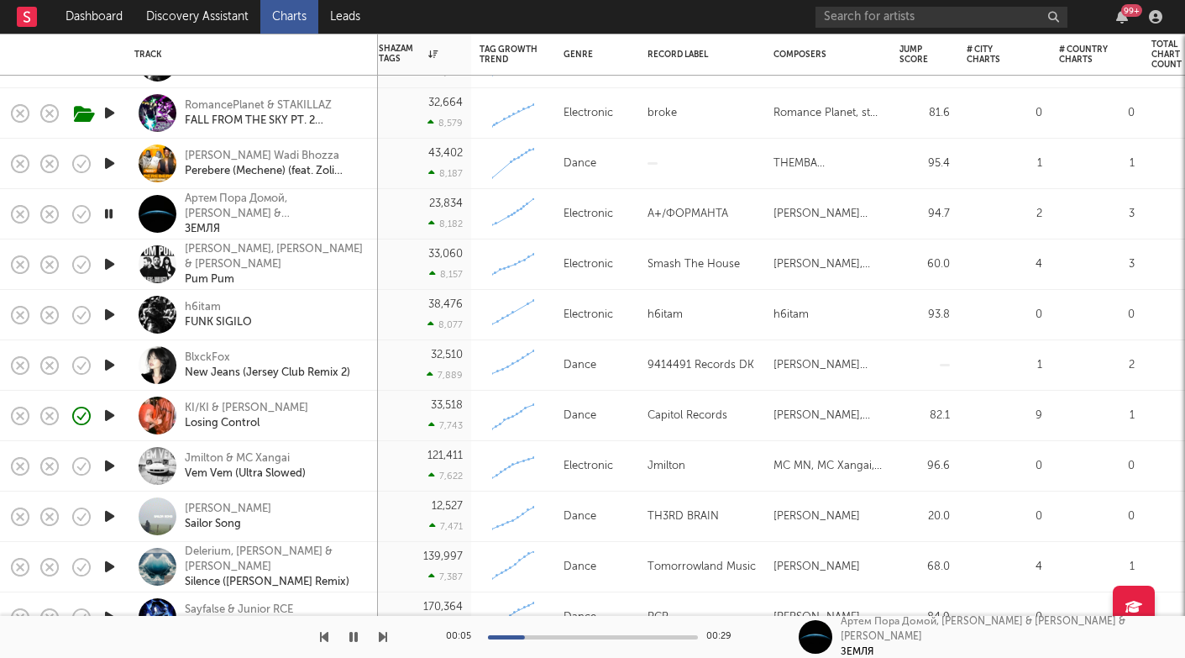
click at [107, 365] on icon "button" at bounding box center [110, 364] width 18 height 21
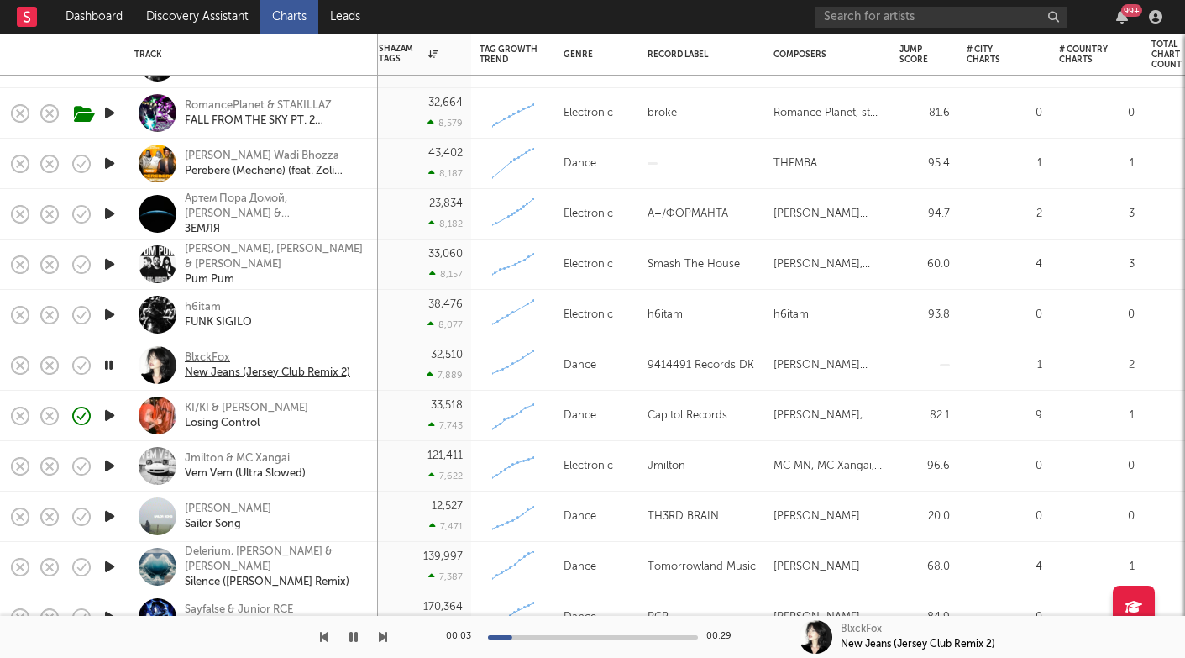
click at [222, 376] on div "New Jeans (Jersey Club Remix 2)" at bounding box center [267, 372] width 165 height 15
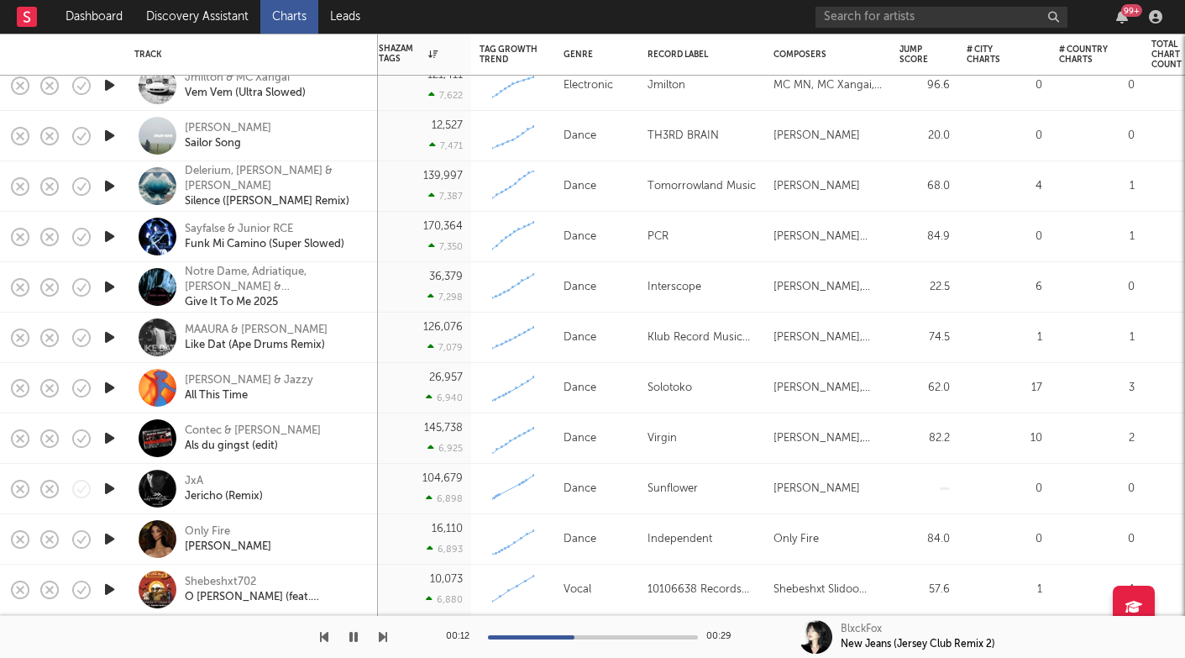
click at [103, 331] on icon "button" at bounding box center [110, 337] width 18 height 21
click at [586, 631] on div "00:02 00:29" at bounding box center [593, 637] width 294 height 42
click at [587, 631] on div "00:02 00:29" at bounding box center [593, 637] width 294 height 42
click at [590, 633] on div "00:03 00:29" at bounding box center [593, 637] width 294 height 42
click at [588, 633] on div "00:04 00:29" at bounding box center [593, 637] width 294 height 42
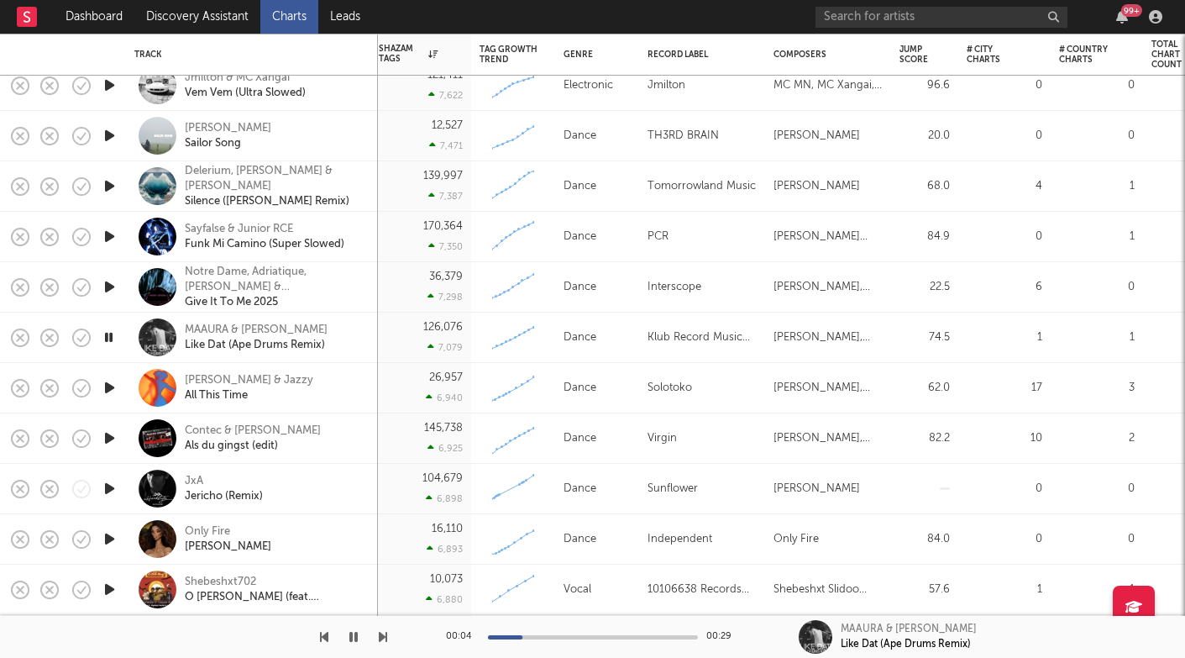
click at [589, 636] on div at bounding box center [593, 637] width 210 height 4
click at [639, 636] on div at bounding box center [593, 637] width 210 height 4
click at [250, 327] on div "MAAURA & [PERSON_NAME]" at bounding box center [256, 330] width 143 height 15
click at [113, 486] on icon "button" at bounding box center [110, 488] width 18 height 21
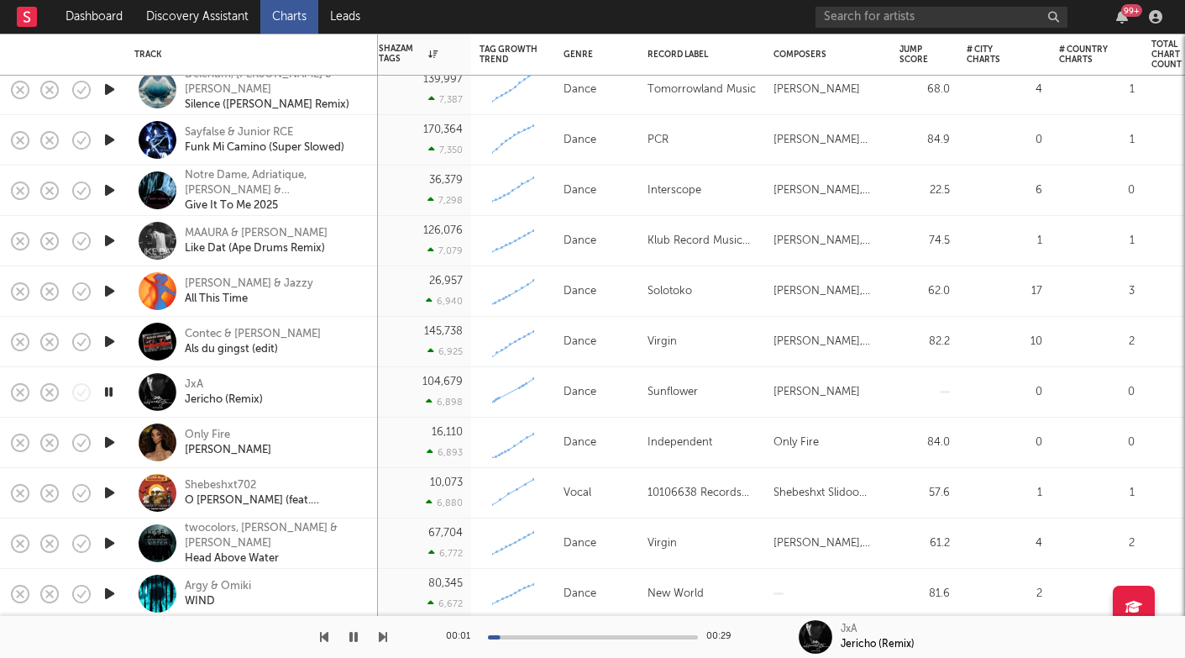
click at [112, 443] on icon "button" at bounding box center [110, 442] width 18 height 21
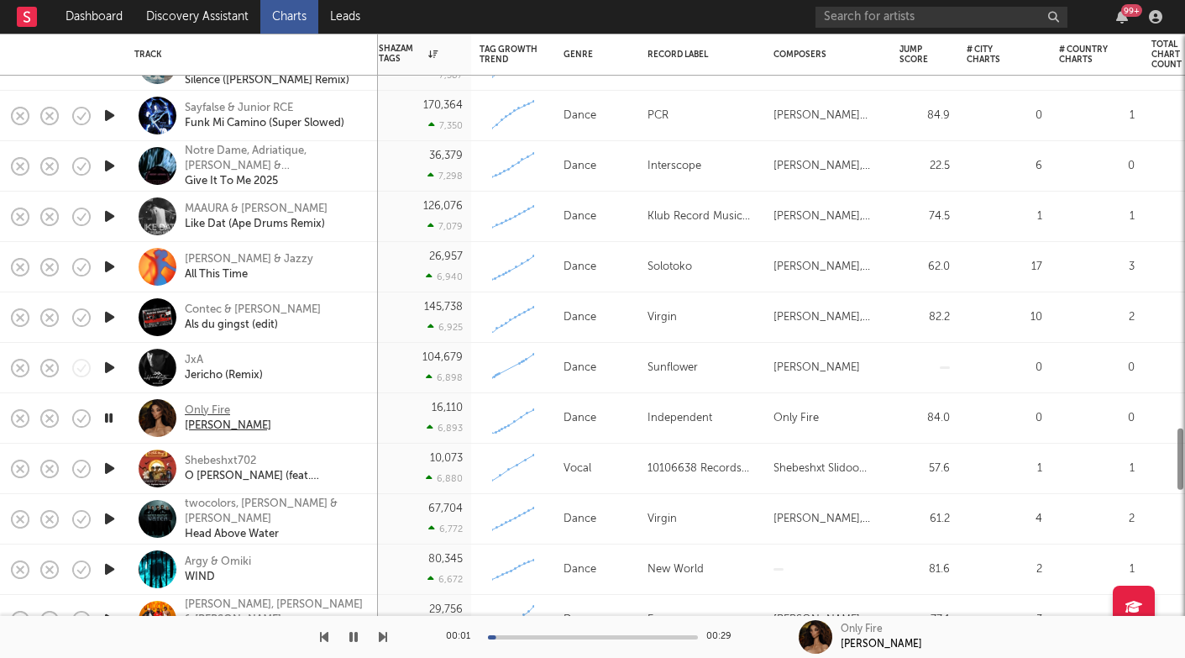
click at [217, 417] on div "Only Fire" at bounding box center [228, 410] width 87 height 15
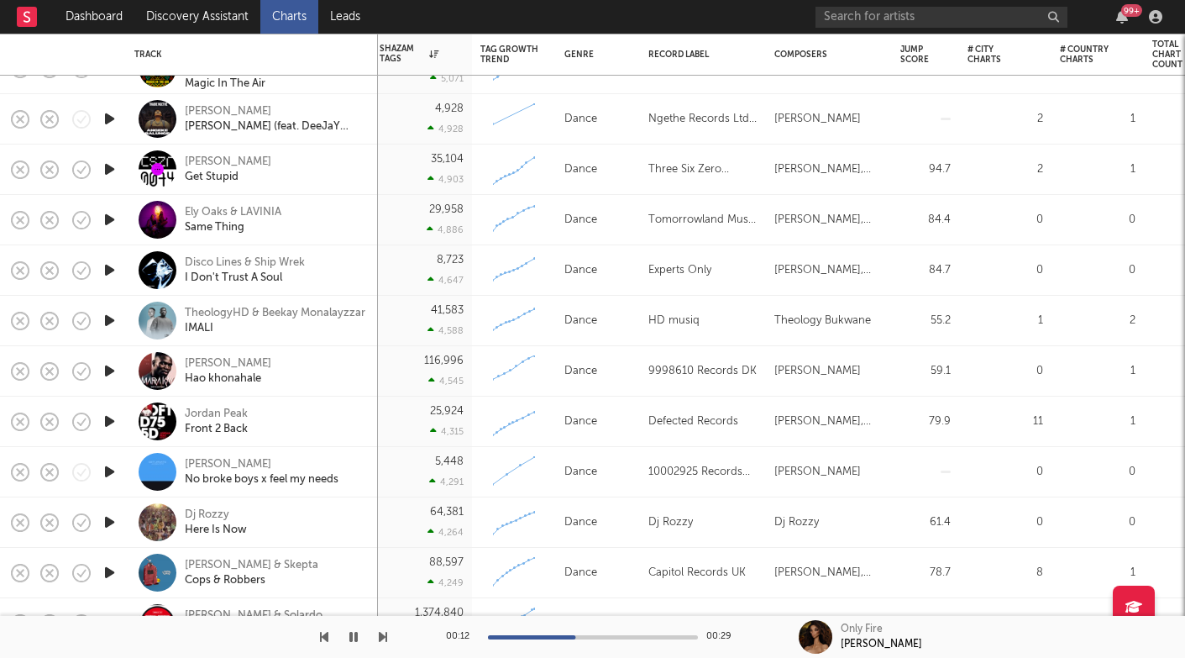
click at [109, 366] on icon "button" at bounding box center [110, 370] width 18 height 21
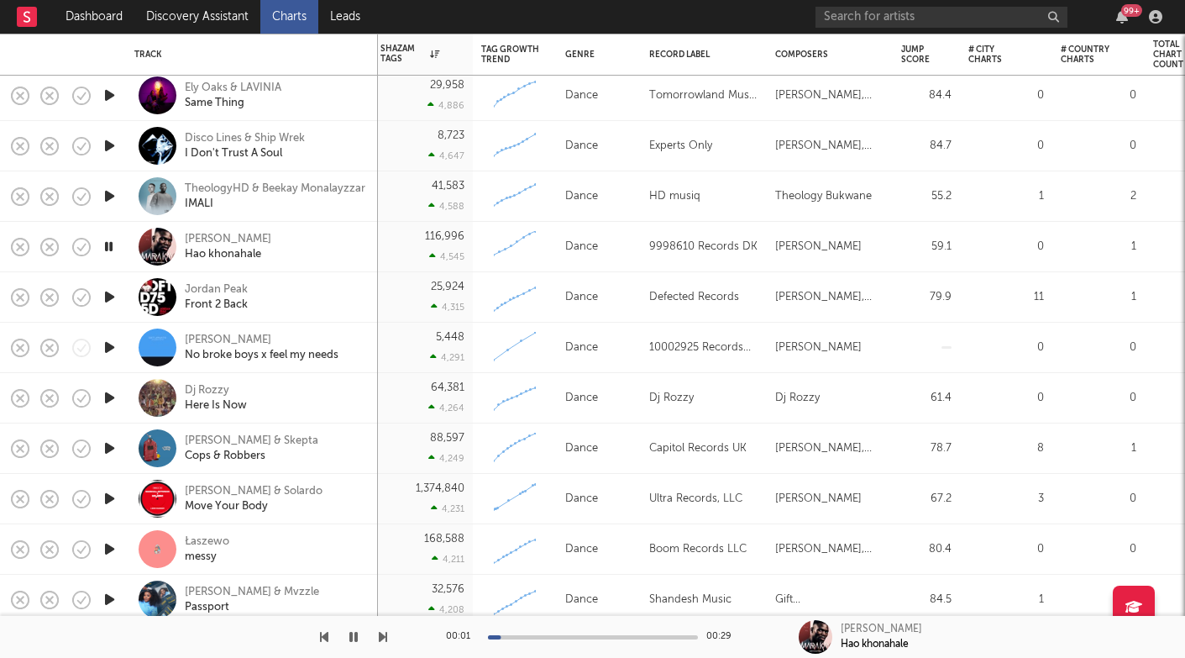
click at [104, 345] on icon "button" at bounding box center [110, 347] width 18 height 21
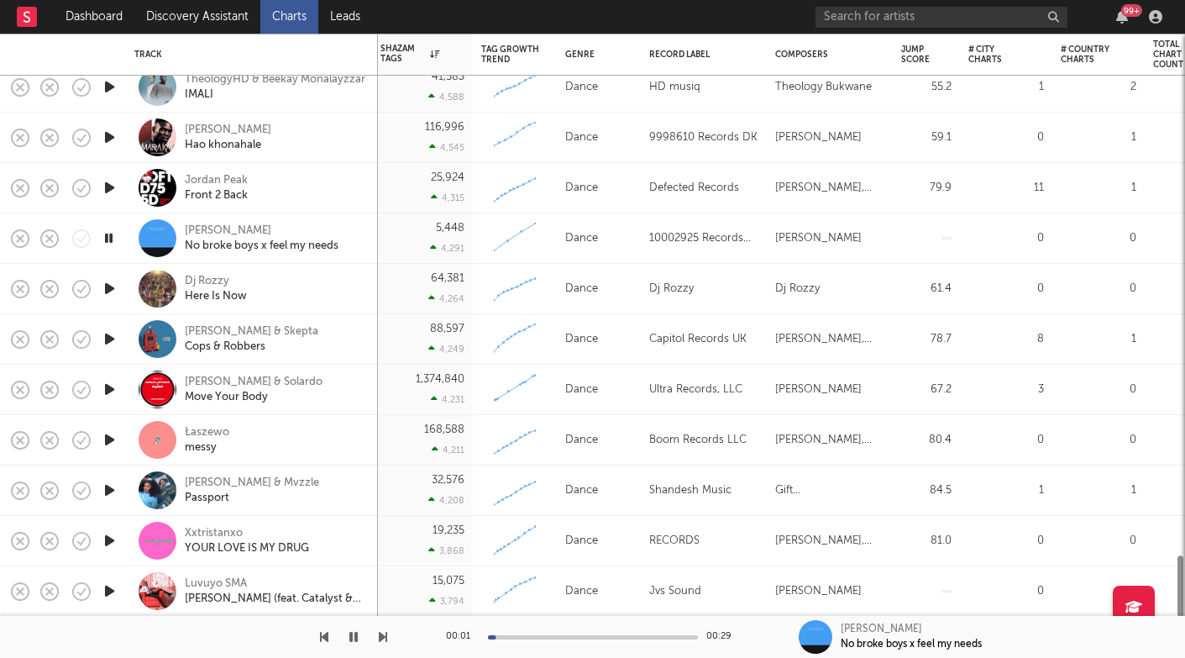
click at [111, 286] on icon "button" at bounding box center [110, 288] width 18 height 21
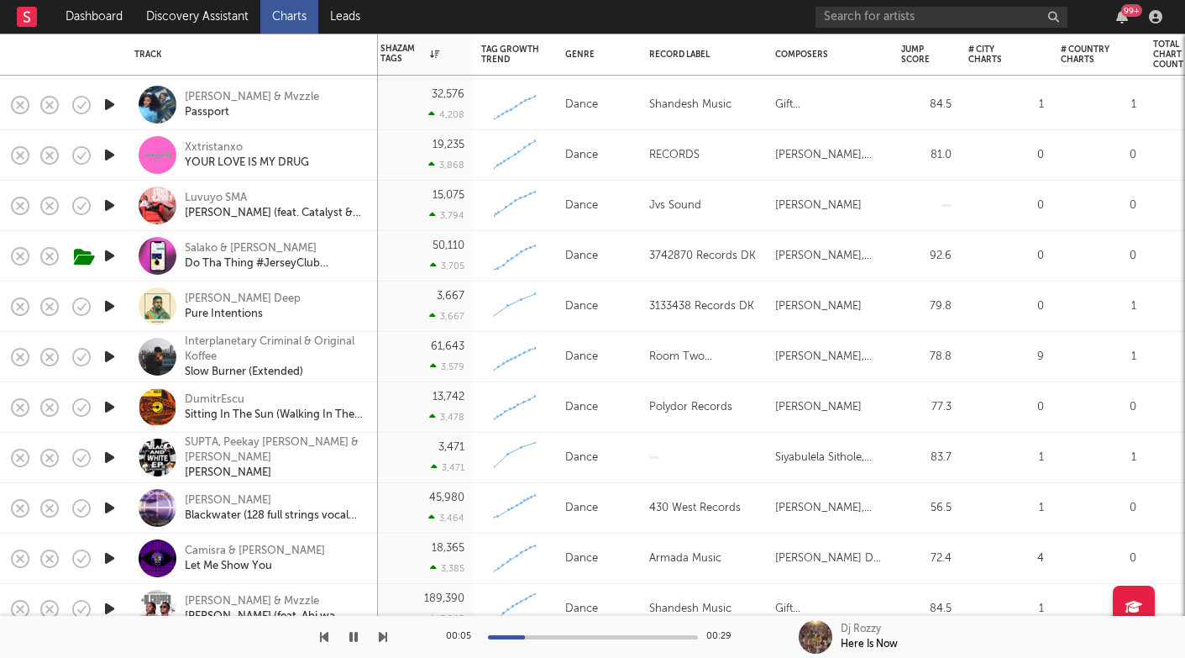
click at [111, 260] on icon "button" at bounding box center [110, 255] width 18 height 21
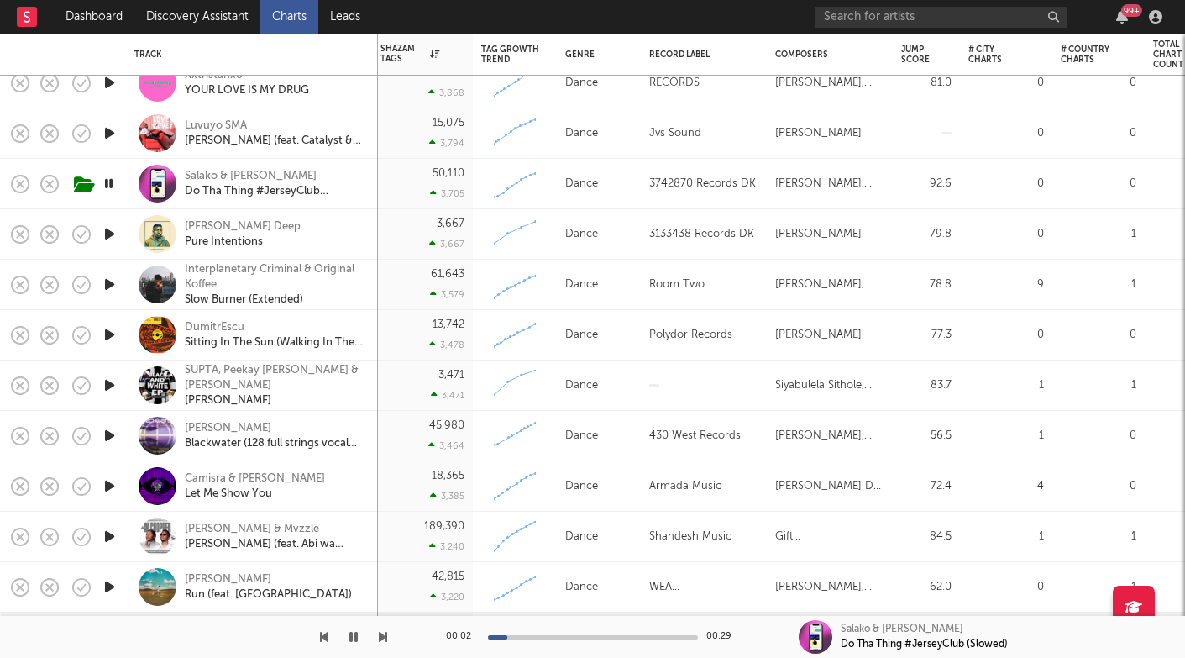
click at [110, 239] on icon "button" at bounding box center [110, 233] width 18 height 21
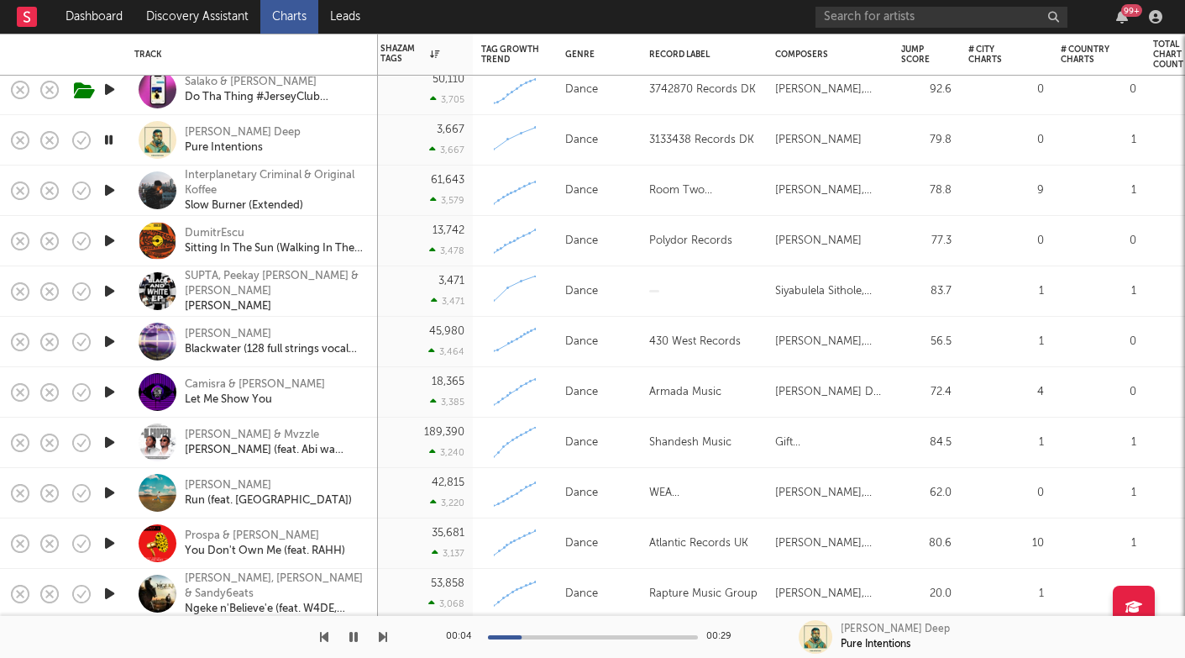
click at [113, 192] on icon "button" at bounding box center [110, 190] width 18 height 21
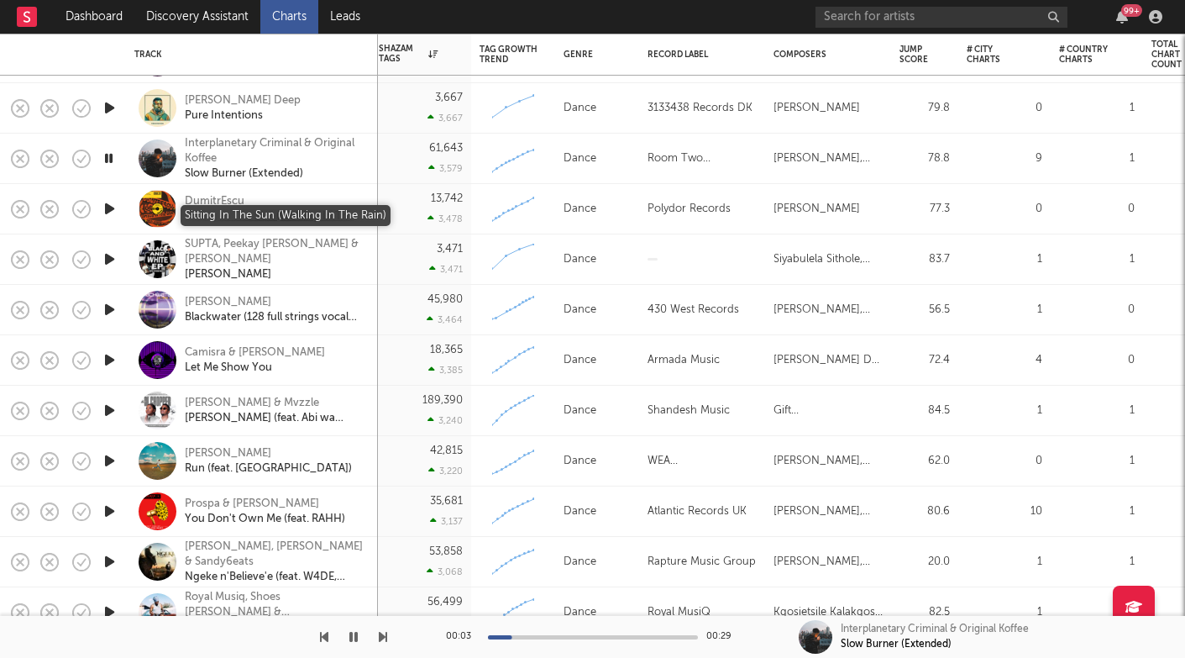
click at [213, 209] on div "Sitting In The Sun (Walking In The Rain)" at bounding box center [275, 216] width 181 height 15
click at [109, 366] on icon "button" at bounding box center [110, 359] width 18 height 21
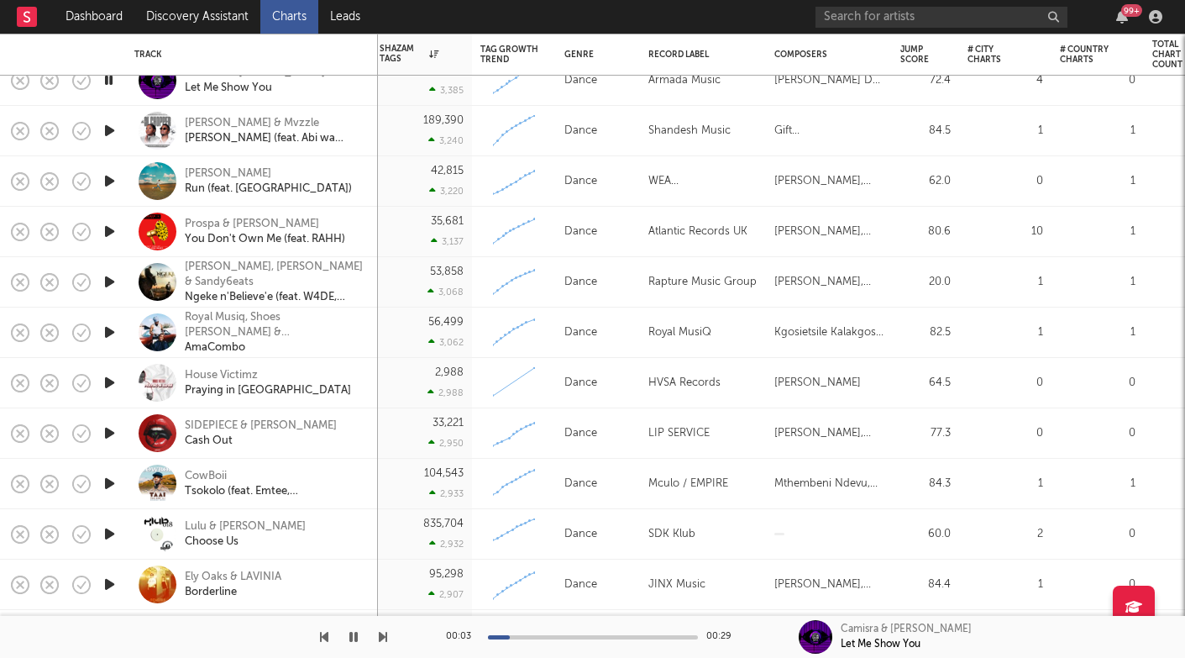
click at [106, 282] on icon "button" at bounding box center [110, 281] width 18 height 21
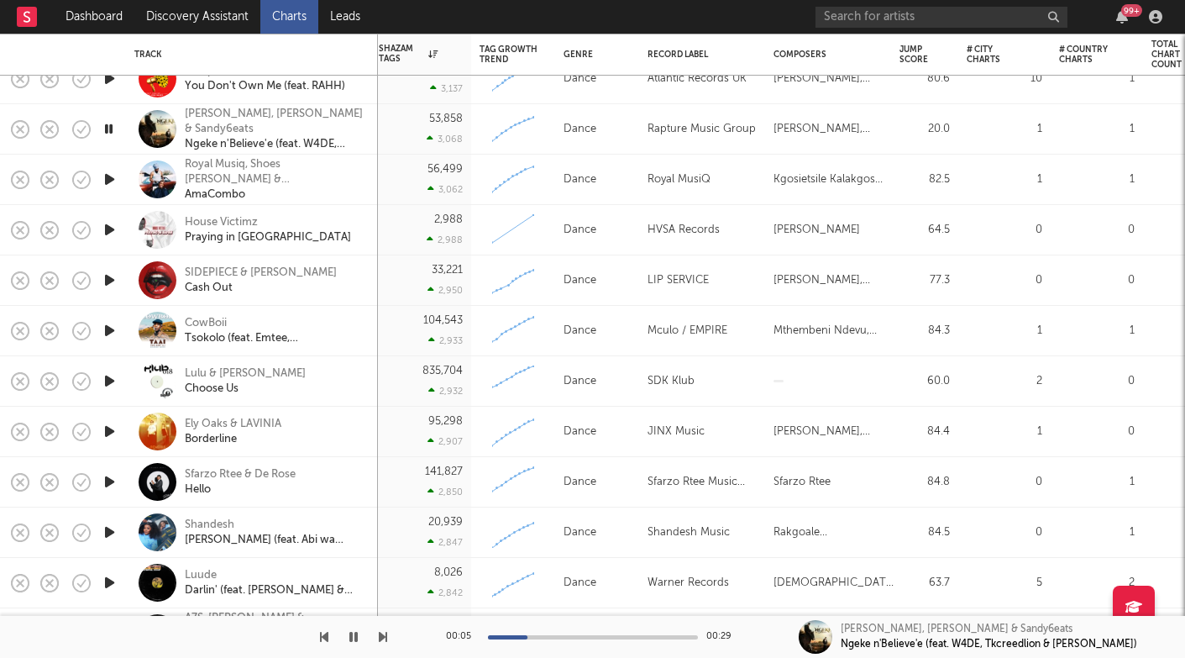
click at [105, 187] on icon "button" at bounding box center [110, 179] width 18 height 21
click at [108, 227] on icon "button" at bounding box center [110, 229] width 18 height 21
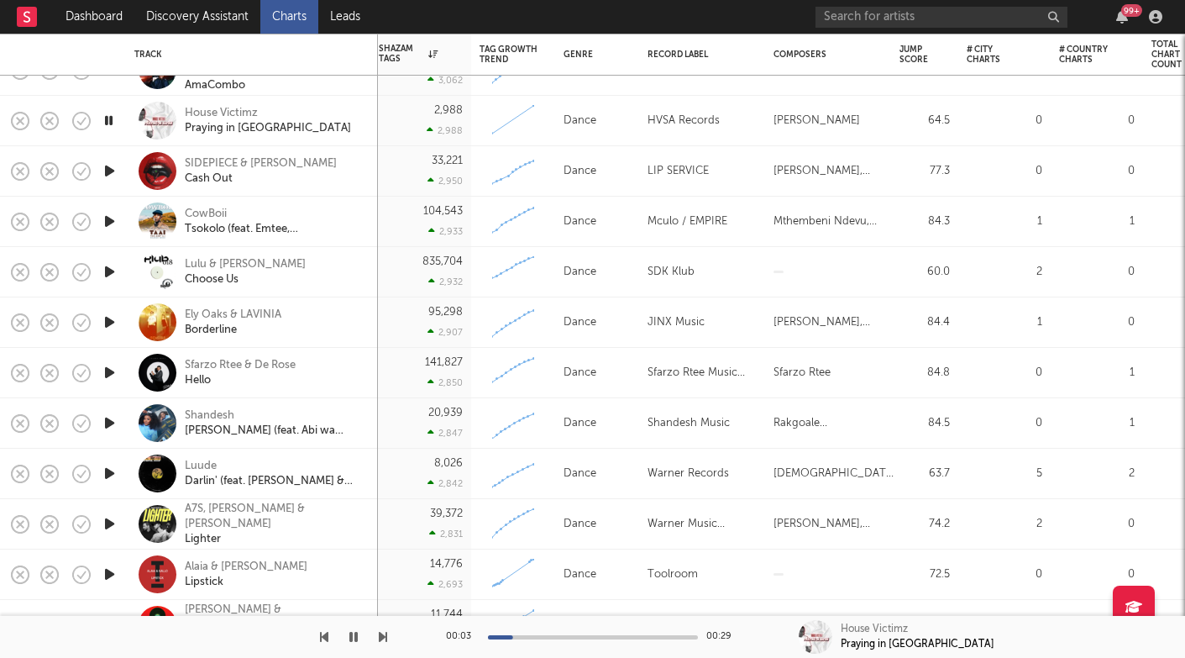
click at [108, 270] on icon "button" at bounding box center [110, 271] width 18 height 21
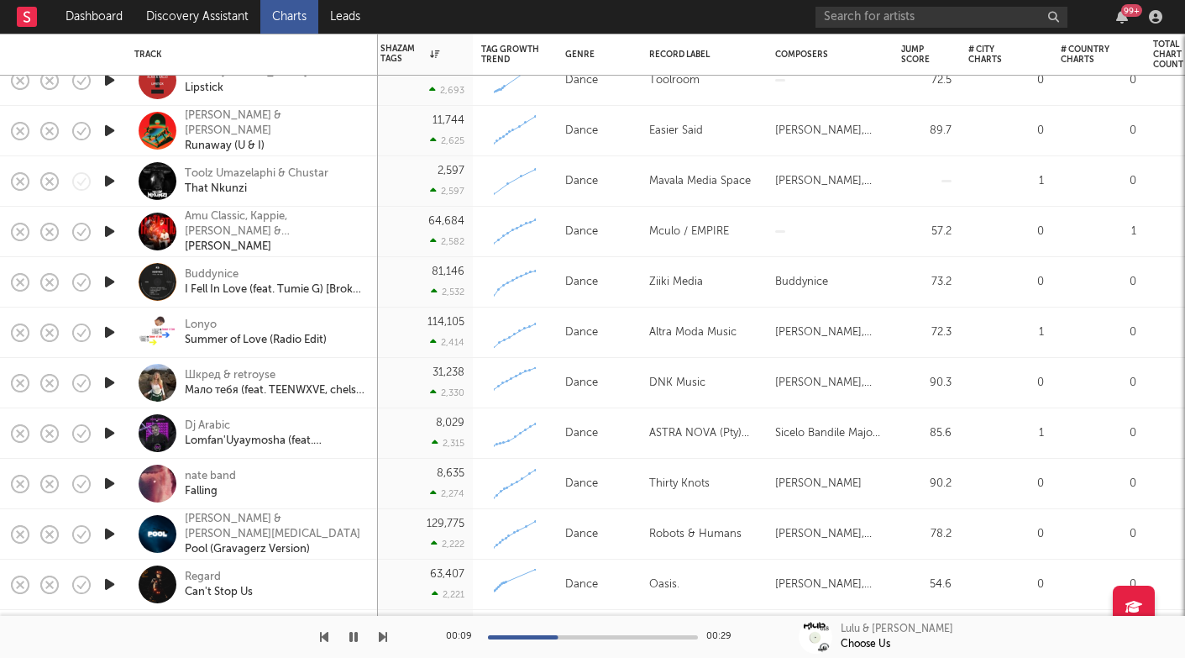
click at [113, 280] on icon "button" at bounding box center [110, 281] width 18 height 21
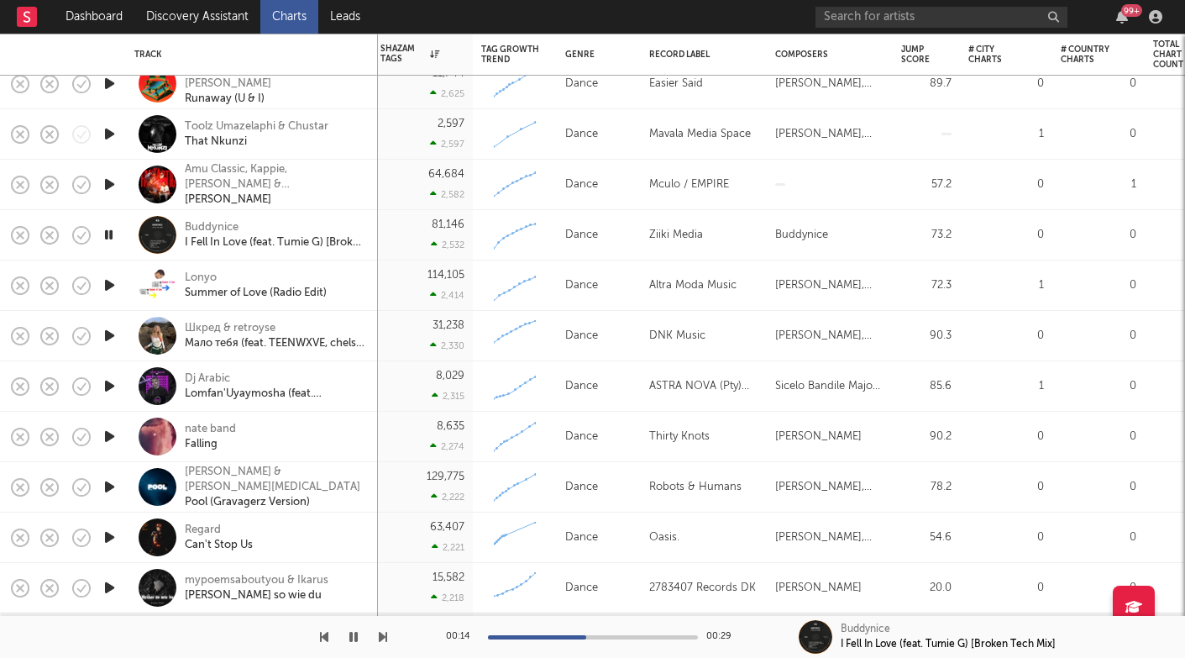
click at [586, 638] on div at bounding box center [593, 637] width 210 height 4
click at [628, 637] on div at bounding box center [593, 637] width 210 height 4
click at [230, 241] on div "I Fell In Love (feat. Tumie G) [Broken Tech Mix]" at bounding box center [275, 242] width 181 height 15
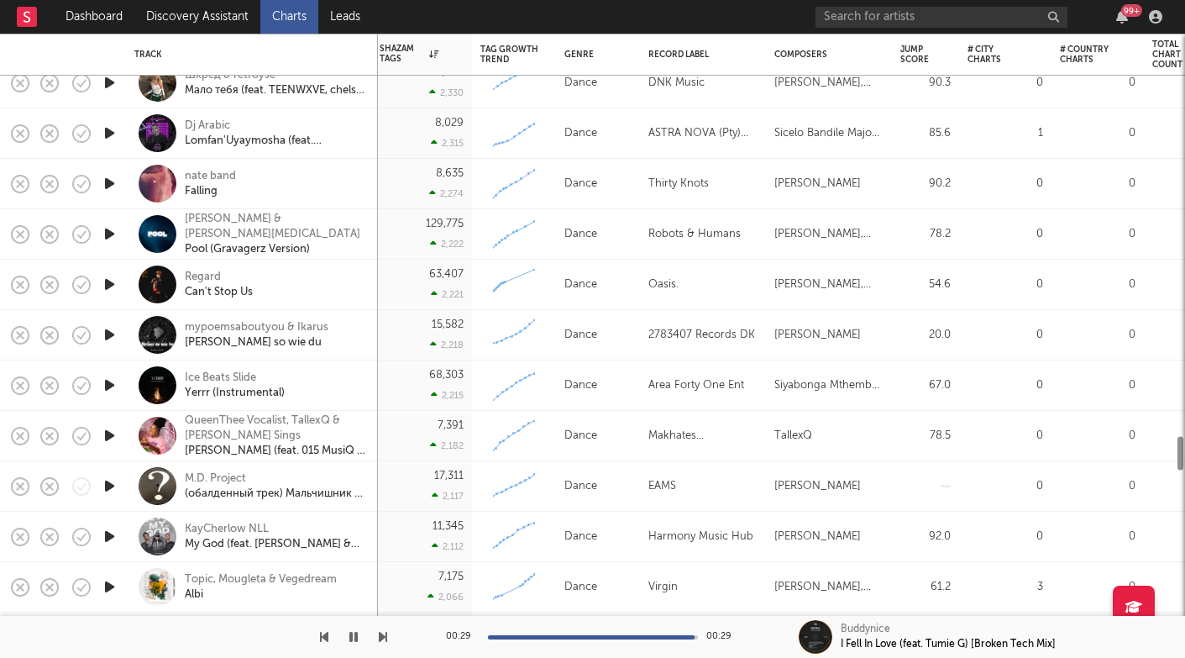
click at [110, 335] on icon "button" at bounding box center [110, 334] width 18 height 21
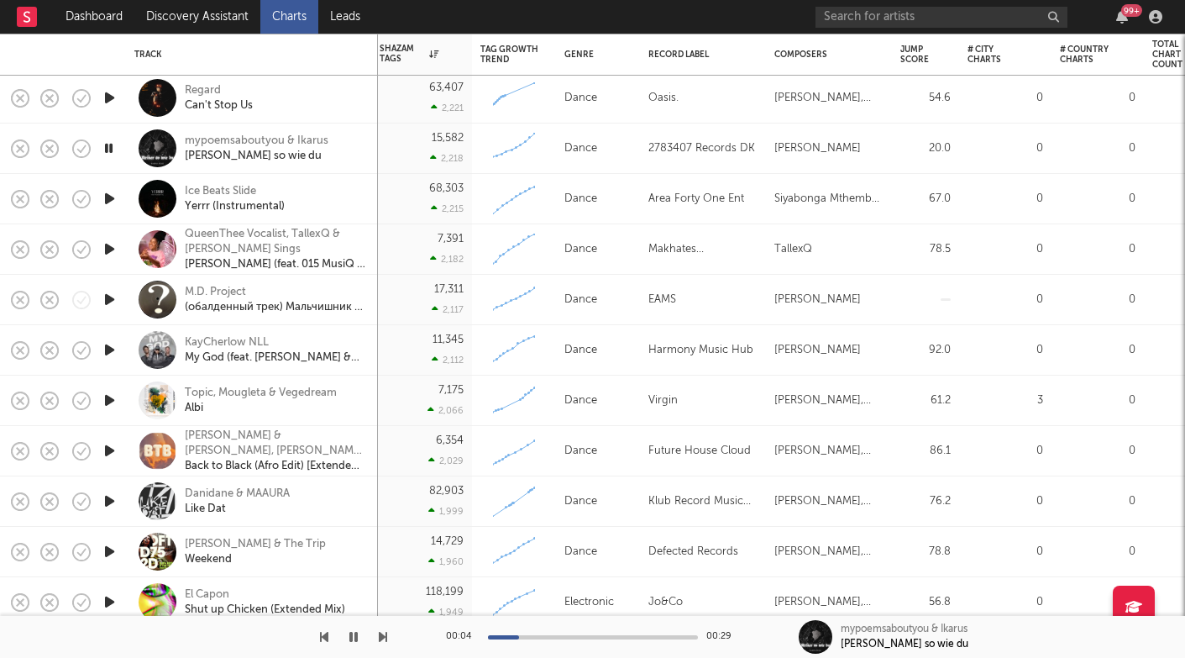
click at [108, 300] on icon "button" at bounding box center [110, 299] width 18 height 21
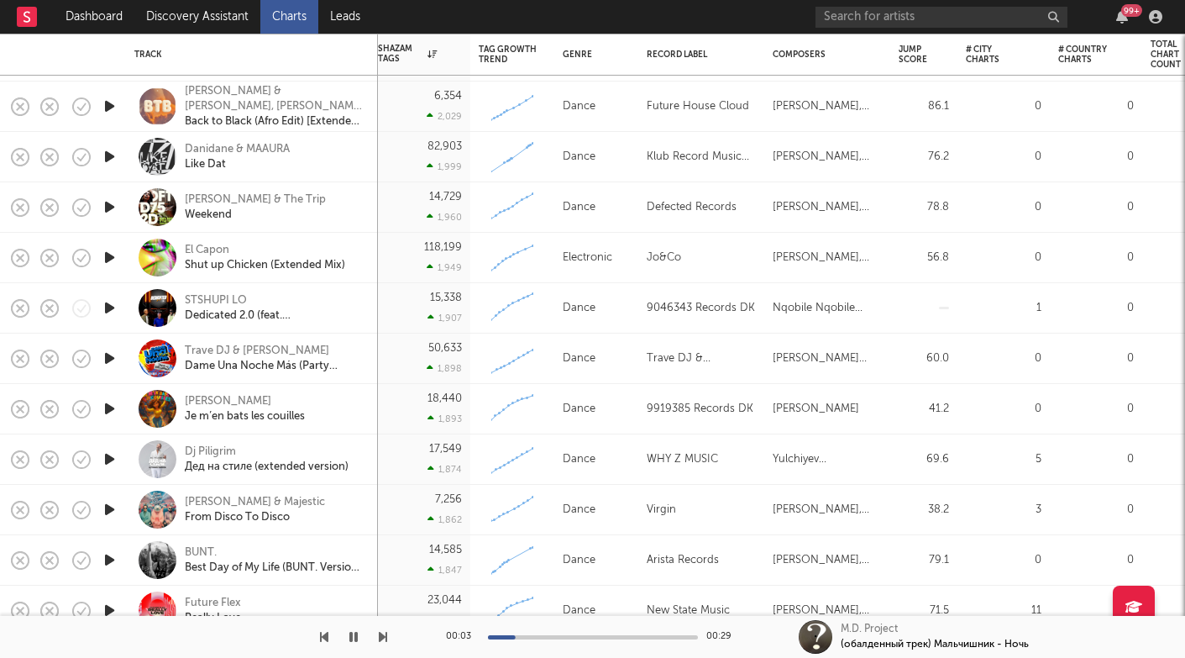
click at [109, 304] on icon "button" at bounding box center [110, 307] width 18 height 21
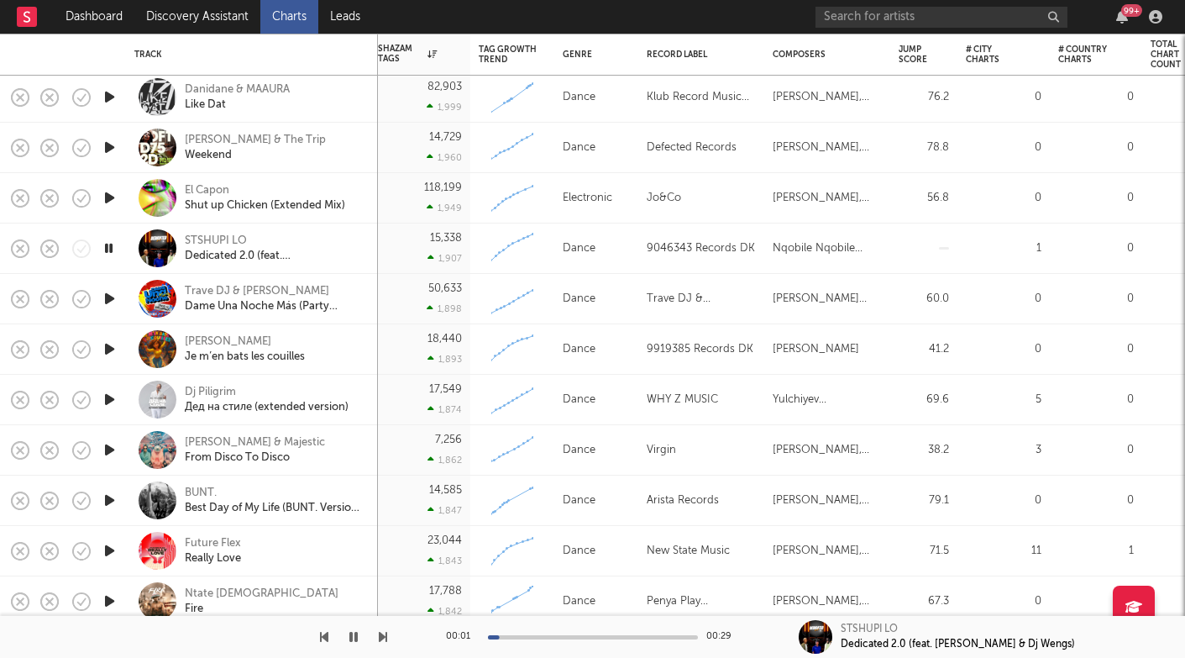
click at [112, 349] on icon "button" at bounding box center [110, 349] width 18 height 21
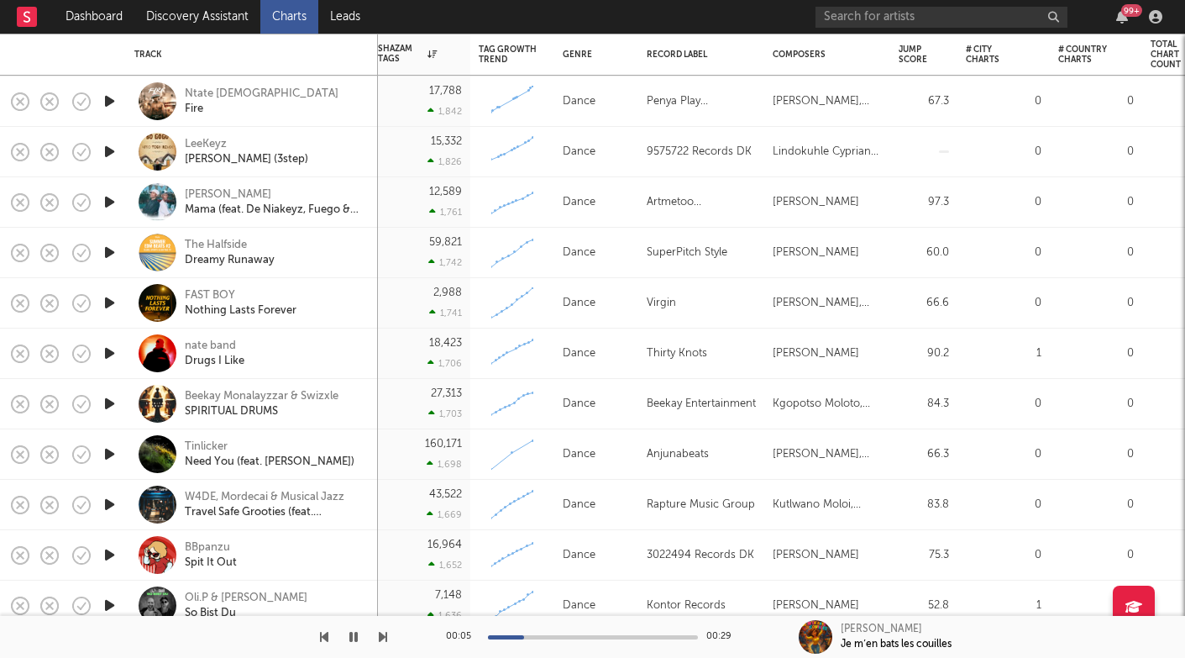
click at [109, 398] on icon "button" at bounding box center [110, 403] width 18 height 21
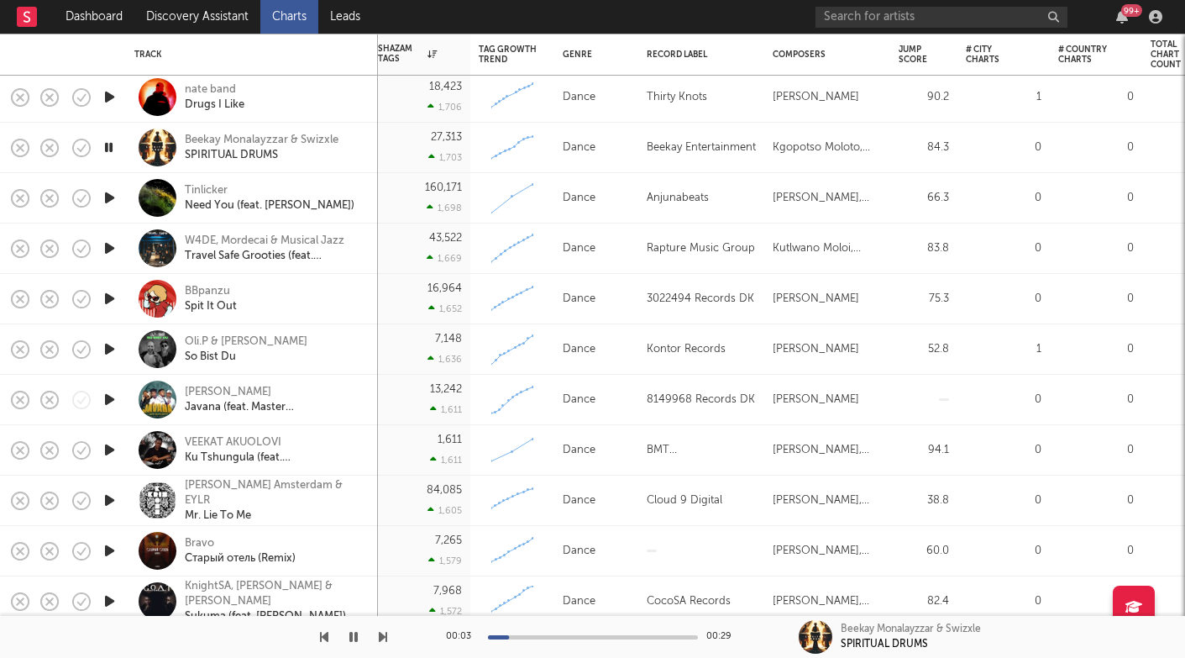
click at [108, 401] on icon "button" at bounding box center [110, 399] width 18 height 21
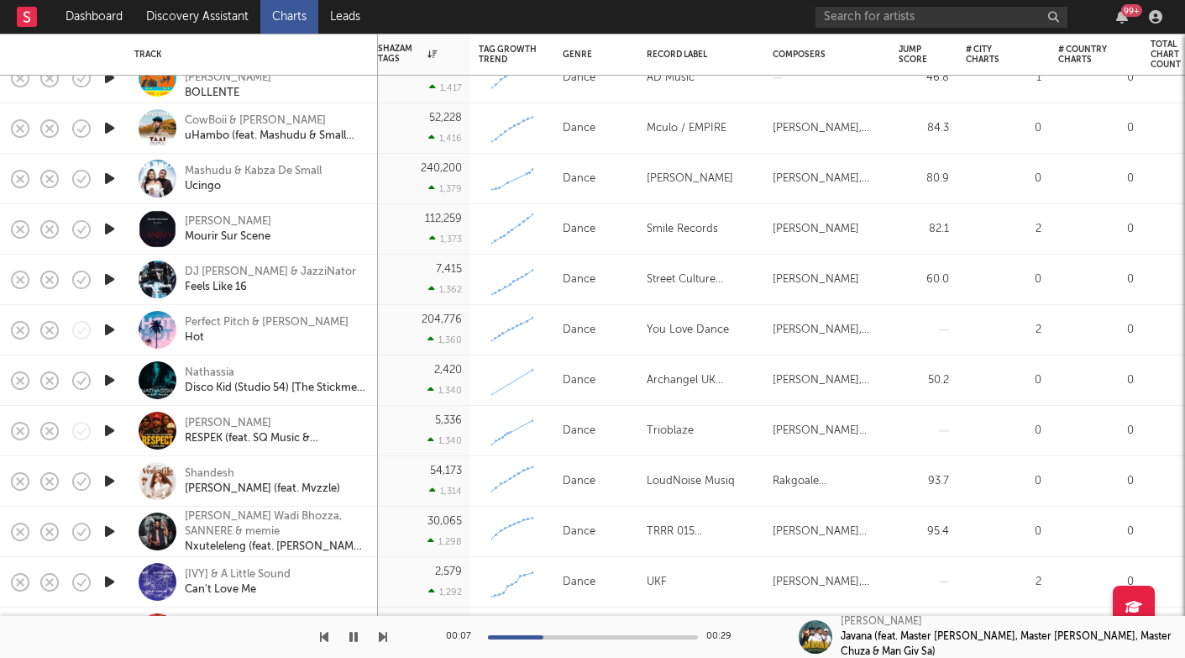
click at [109, 429] on icon "button" at bounding box center [110, 430] width 18 height 21
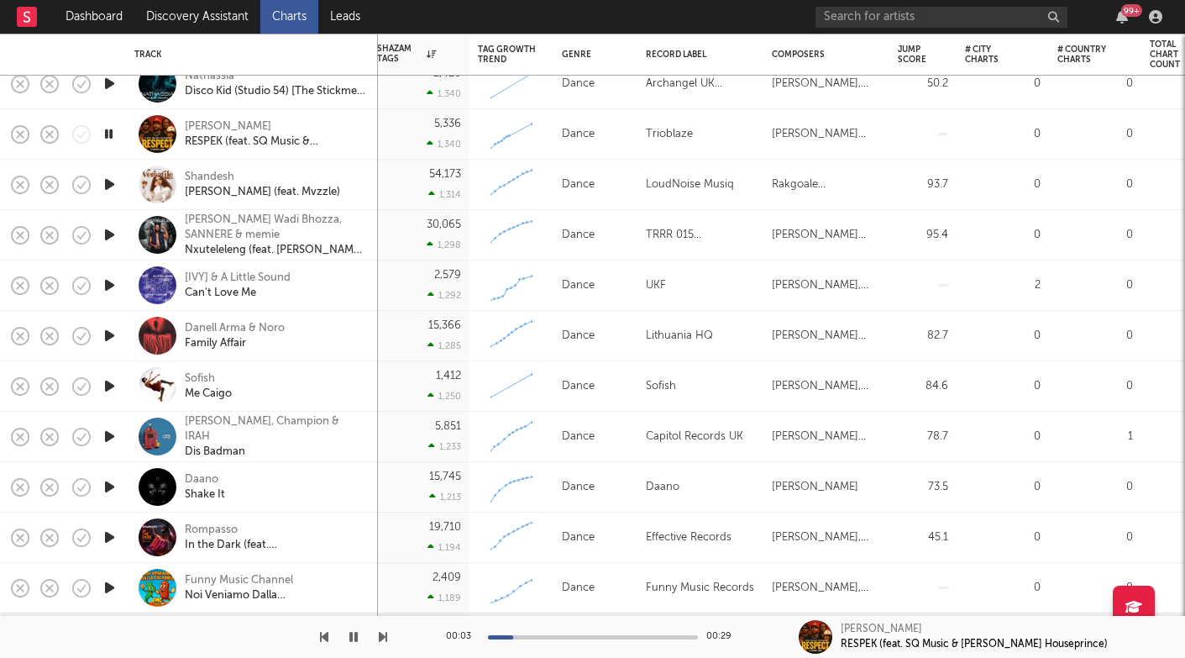
click at [108, 381] on icon "button" at bounding box center [110, 385] width 18 height 21
click at [214, 384] on div "Sofish" at bounding box center [208, 378] width 47 height 15
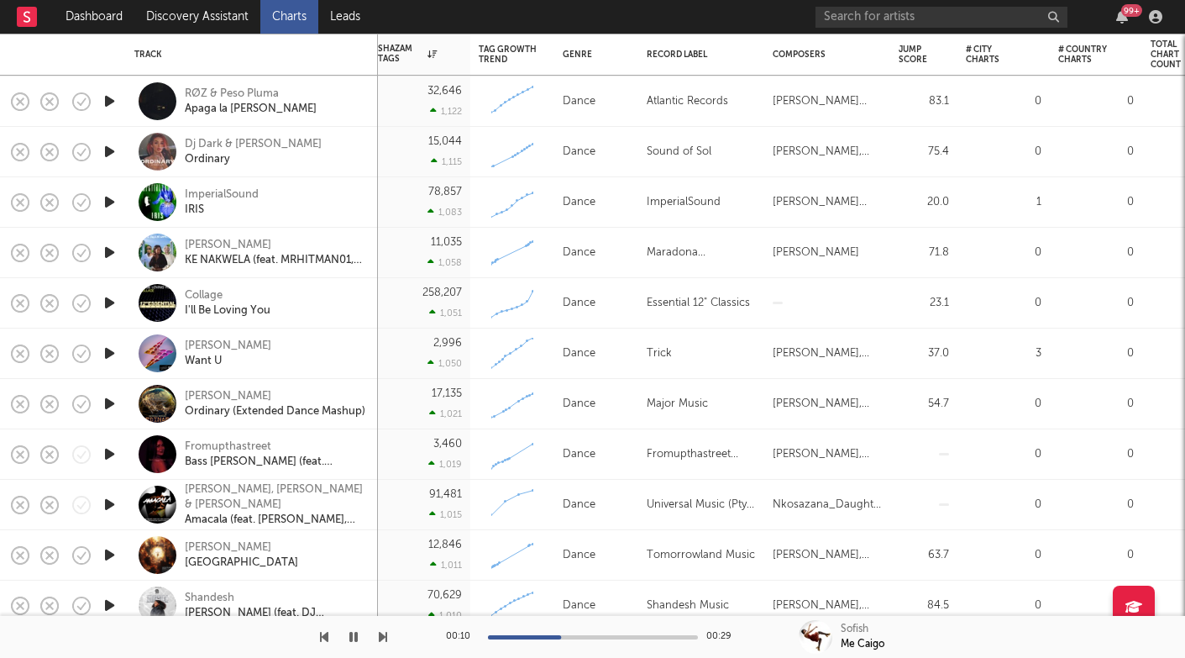
click at [107, 401] on icon "button" at bounding box center [110, 403] width 18 height 21
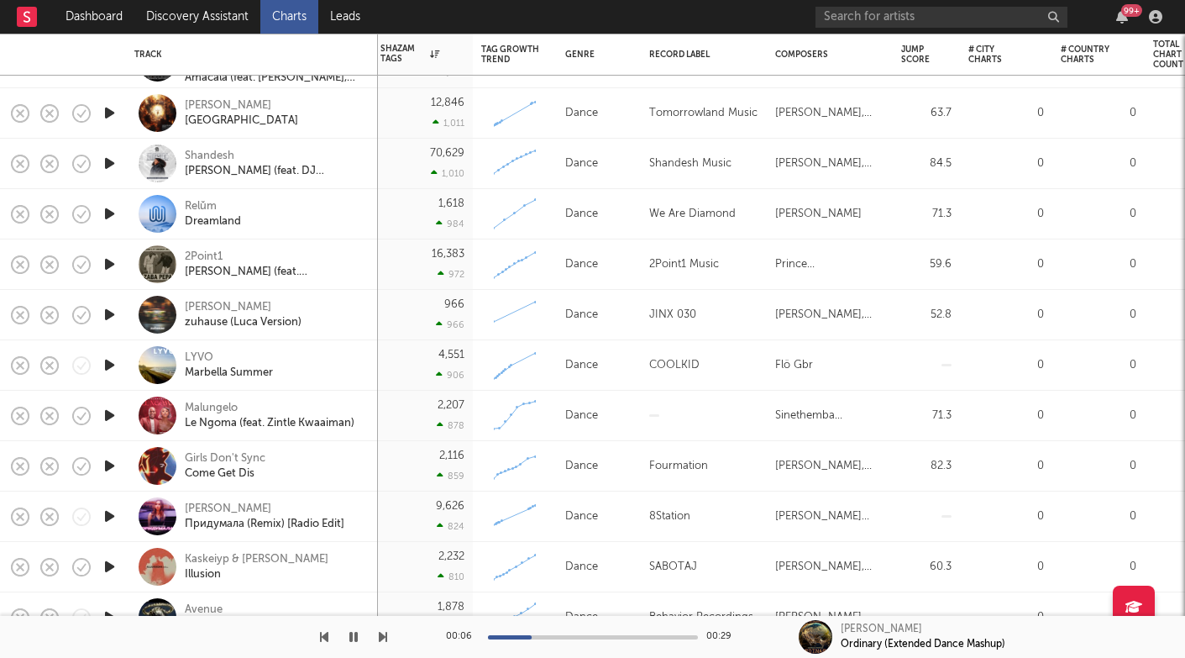
click at [109, 361] on icon "button" at bounding box center [110, 364] width 18 height 21
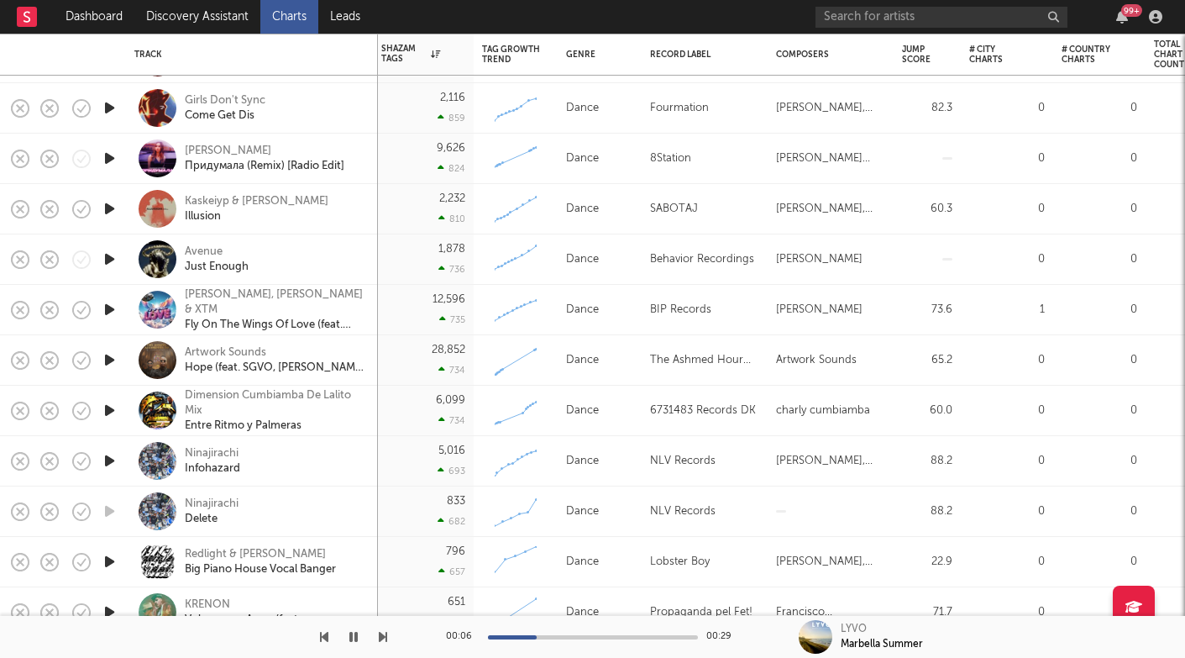
click at [109, 408] on icon "button" at bounding box center [110, 410] width 18 height 21
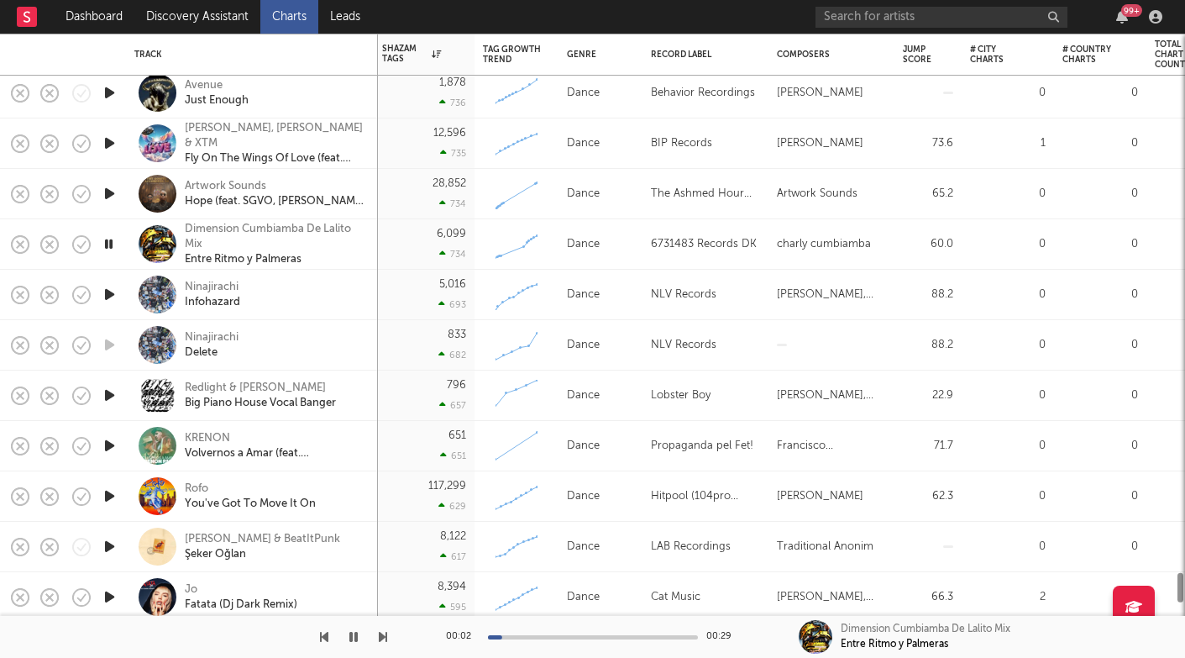
click at [109, 402] on icon "button" at bounding box center [110, 395] width 18 height 21
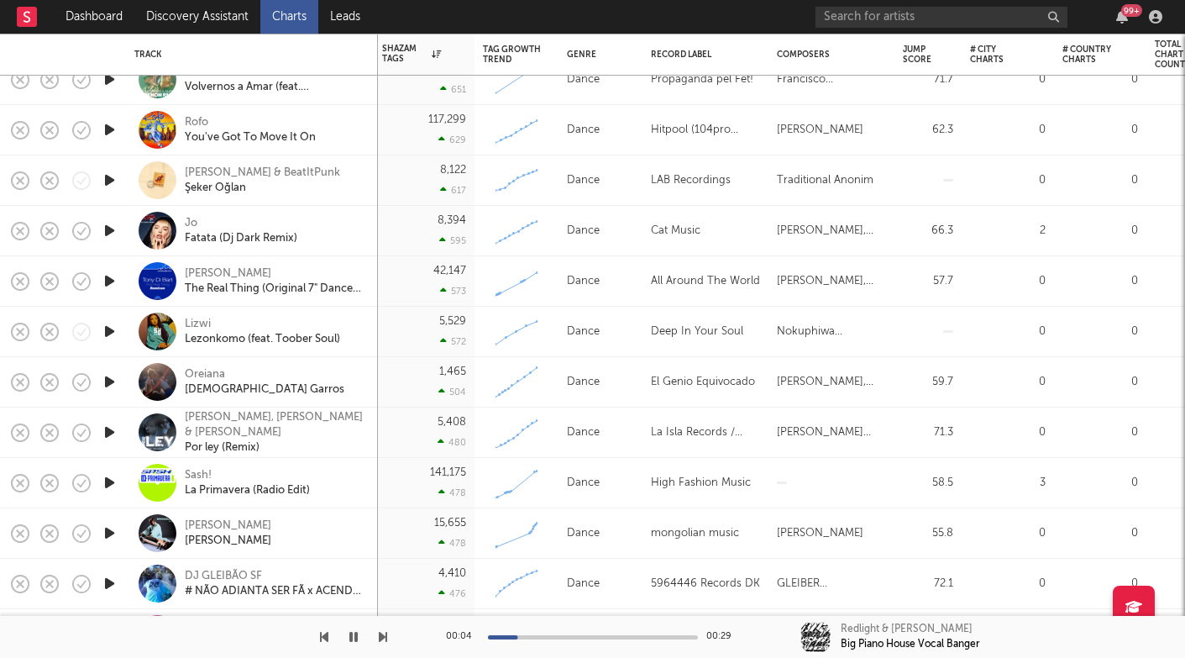
click at [109, 438] on icon "button" at bounding box center [110, 432] width 18 height 21
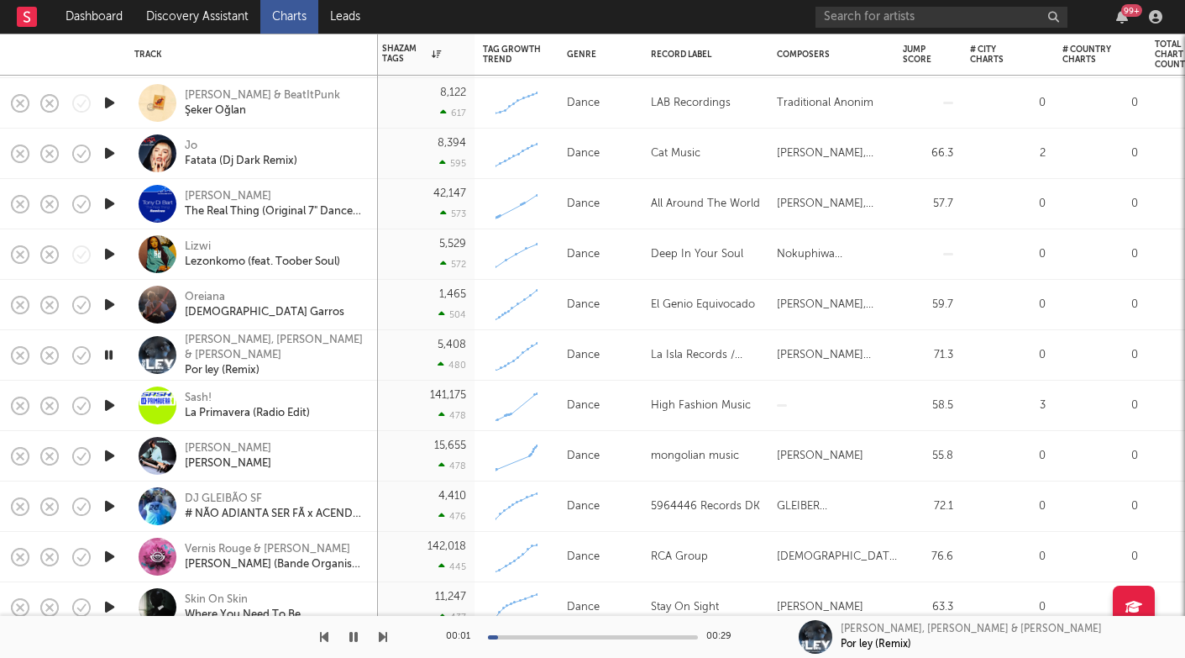
click at [115, 505] on icon "button" at bounding box center [110, 506] width 18 height 21
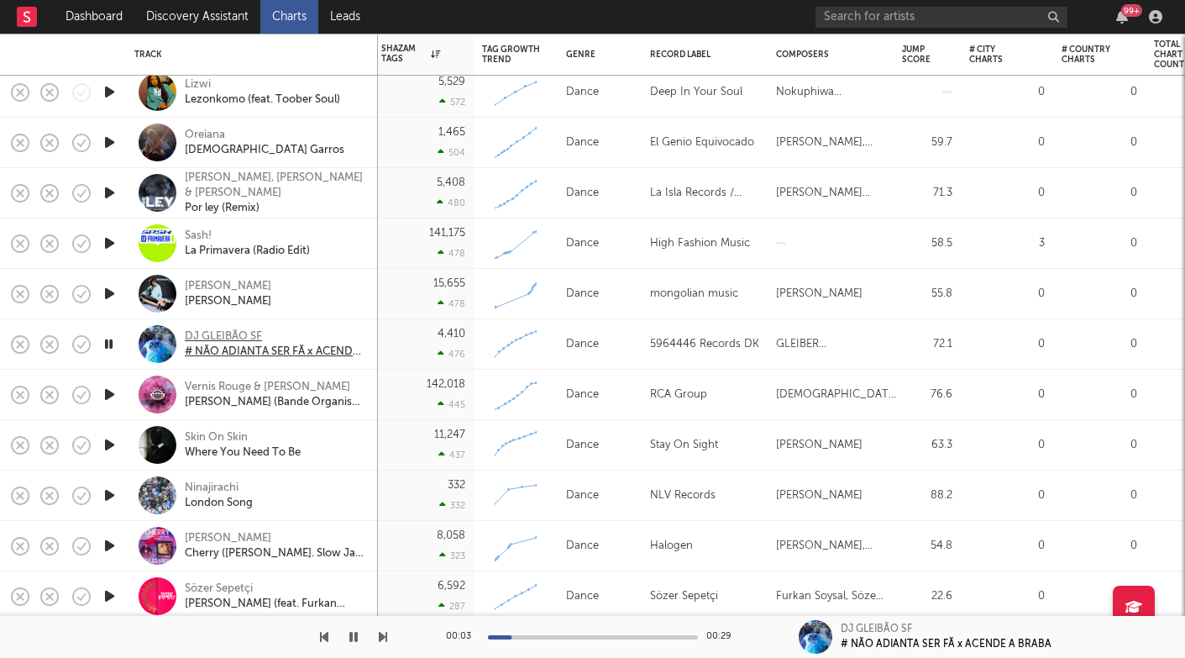
click at [218, 331] on div "DJ GLEIBÃO SF" at bounding box center [275, 336] width 181 height 15
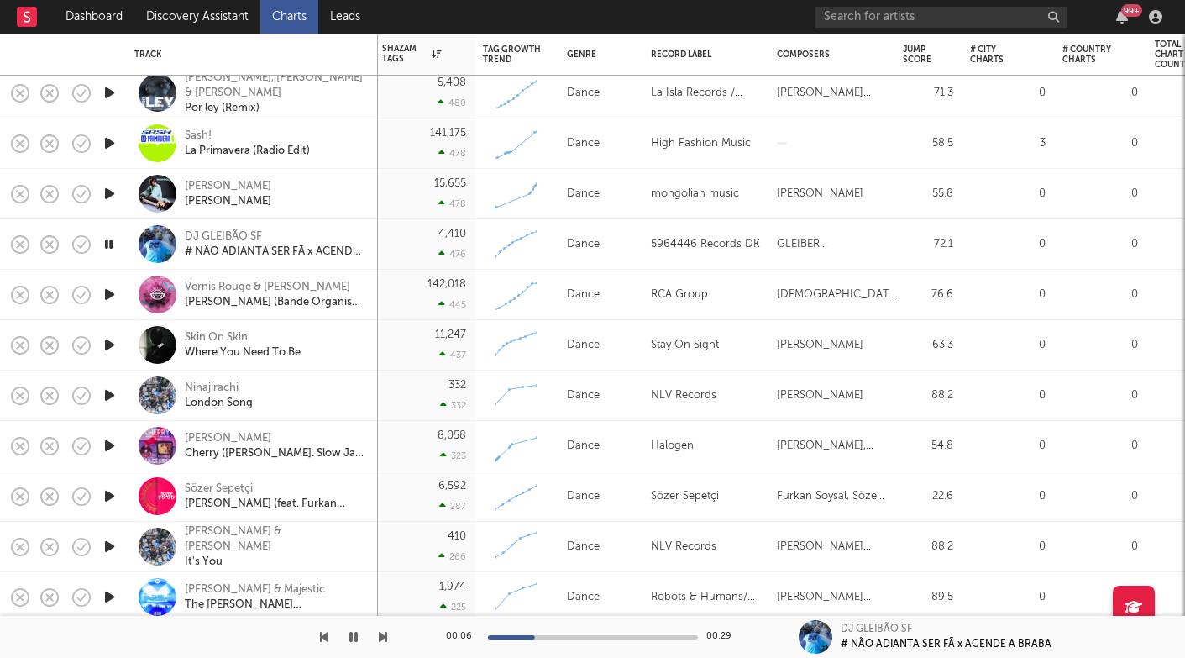
click at [106, 389] on icon "button" at bounding box center [110, 395] width 18 height 21
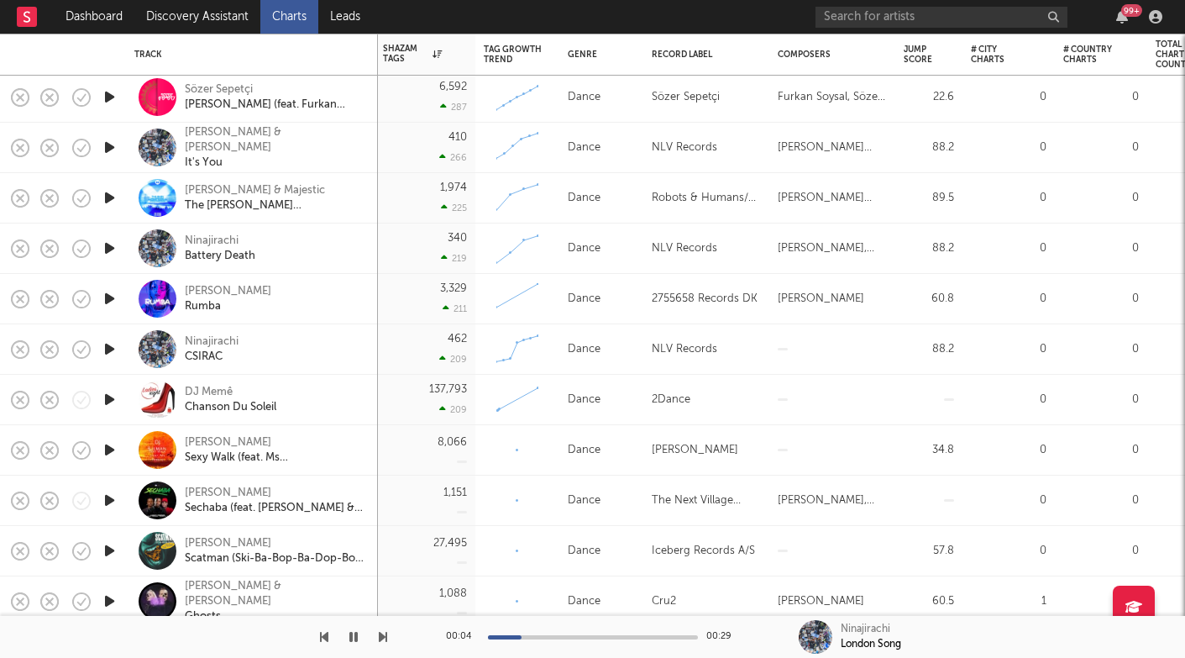
click at [110, 396] on icon "button" at bounding box center [110, 399] width 18 height 21
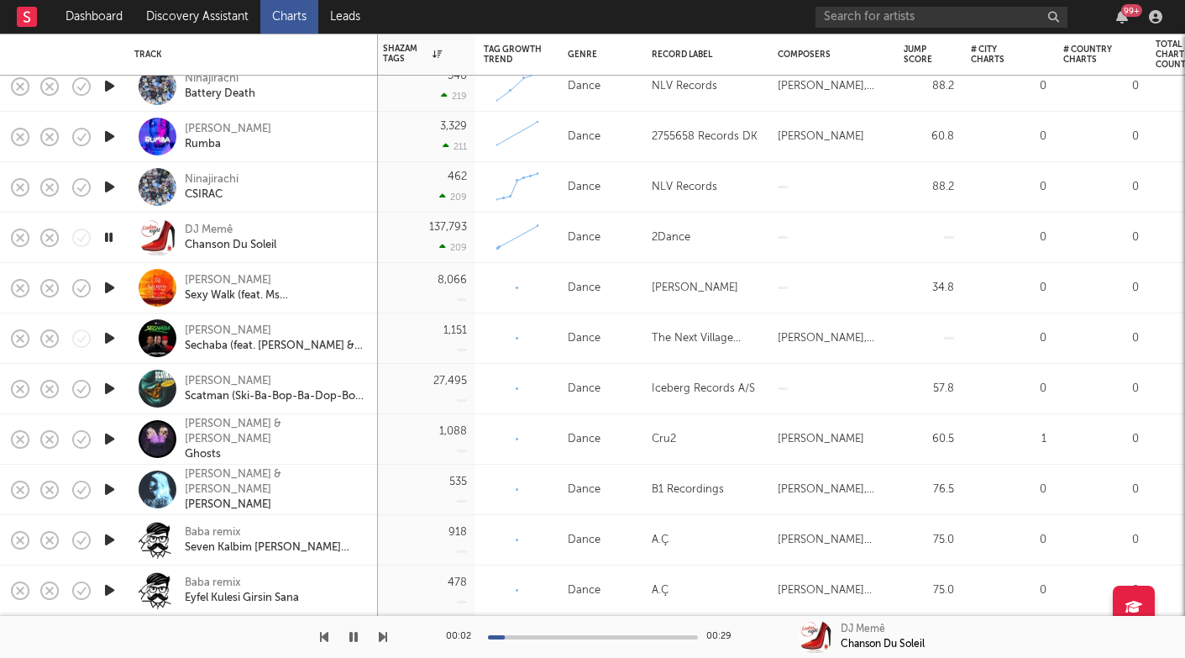
click at [108, 441] on icon "button" at bounding box center [110, 438] width 18 height 21
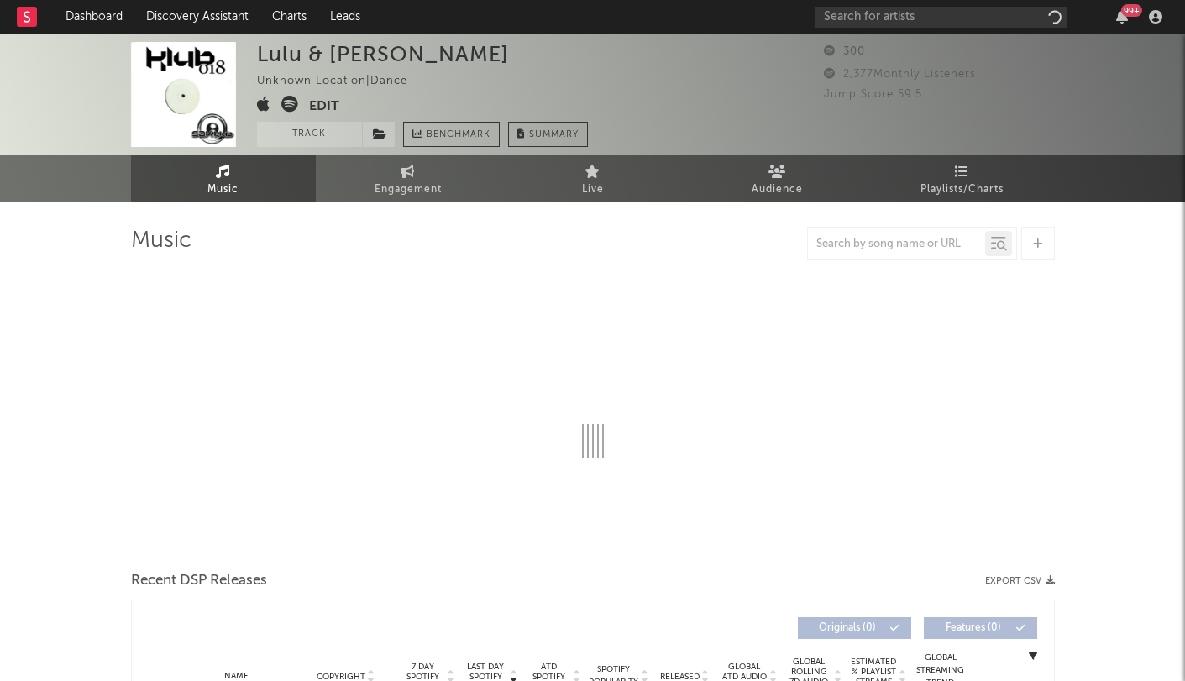
select select "1w"
